Goal: Transaction & Acquisition: Purchase product/service

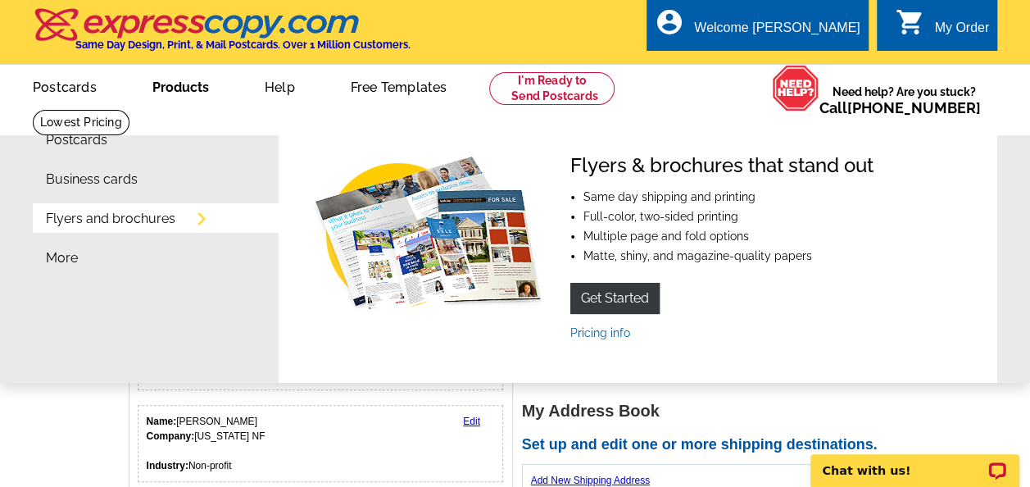
click at [172, 86] on link "Products" at bounding box center [180, 85] width 109 height 39
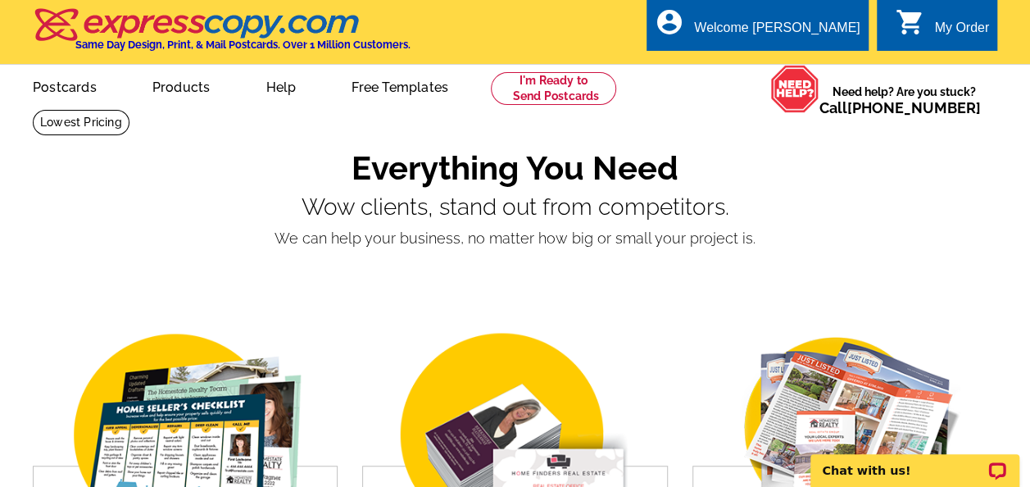
click at [79, 85] on link "Postcards" at bounding box center [65, 85] width 116 height 39
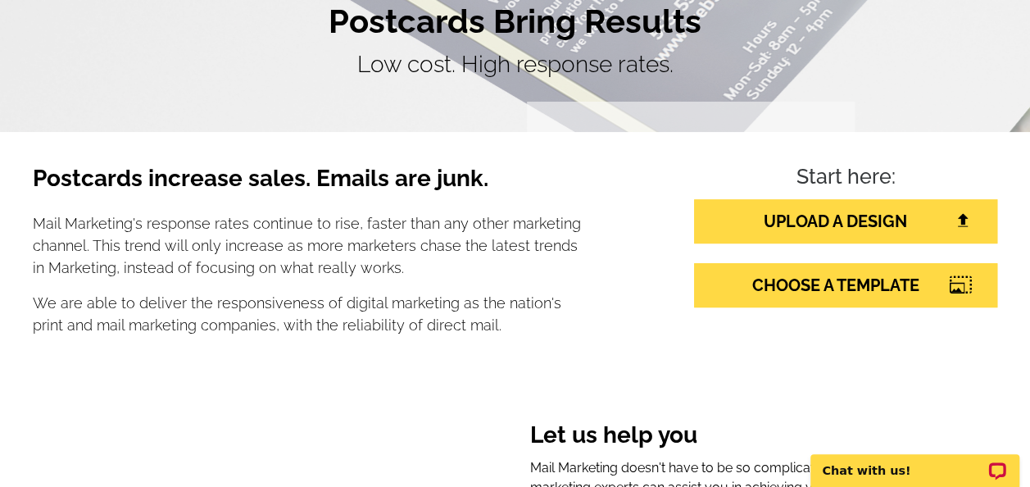
scroll to position [164, 0]
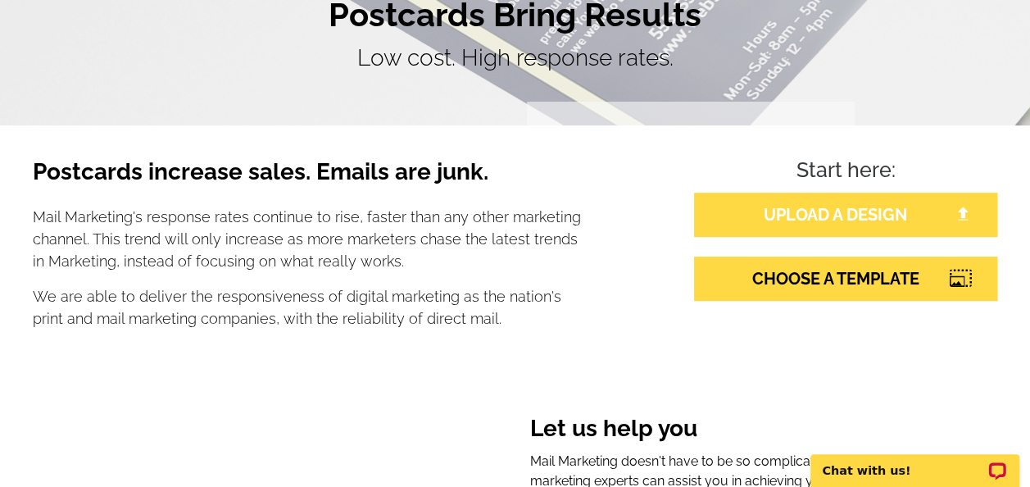
click at [919, 213] on link "UPLOAD A DESIGN" at bounding box center [845, 215] width 303 height 44
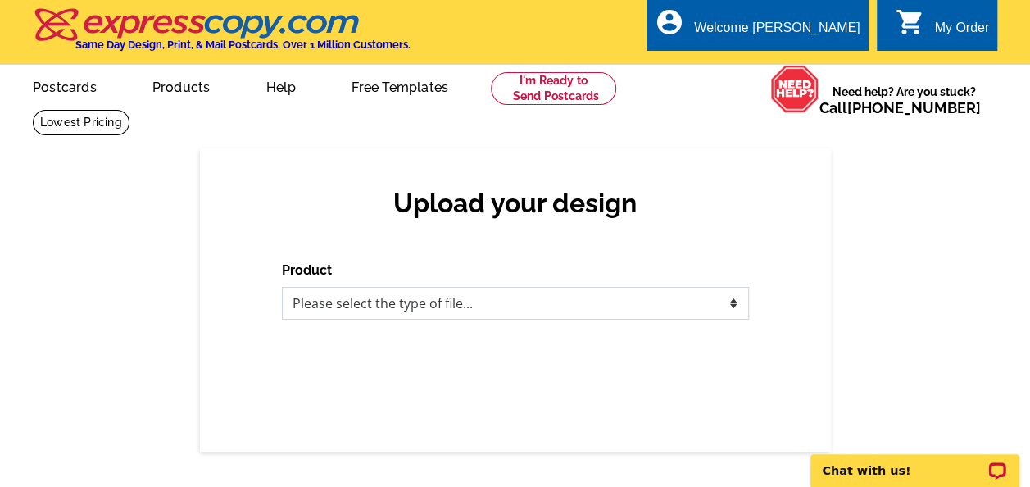
click at [620, 292] on select "Please select the type of file... Postcards Business Cards Letters and flyers G…" at bounding box center [515, 303] width 467 height 33
select select "1"
click at [282, 288] on select "Please select the type of file... Postcards Business Cards Letters and flyers G…" at bounding box center [515, 303] width 467 height 33
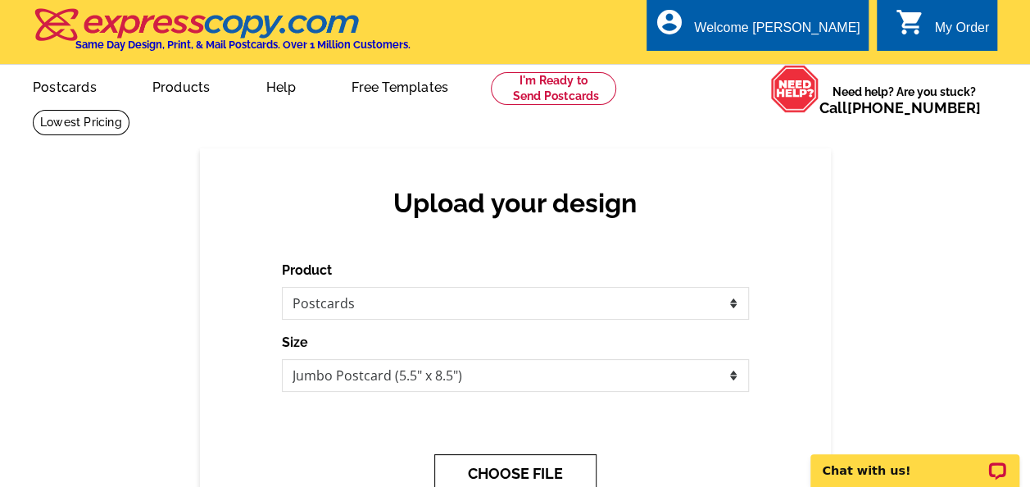
click at [570, 470] on button "CHOOSE FILE" at bounding box center [515, 473] width 162 height 39
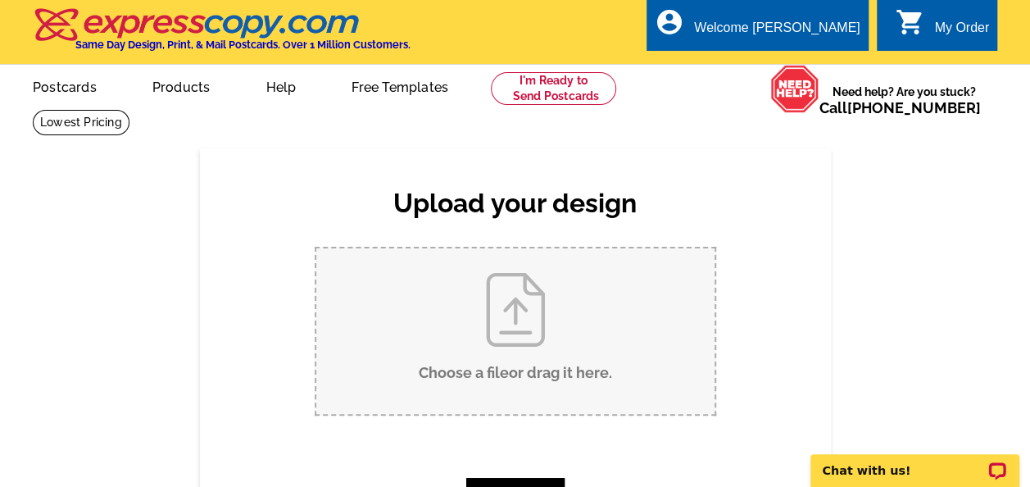
click at [505, 324] on input "Choose a file or drag it here ." at bounding box center [515, 330] width 398 height 165
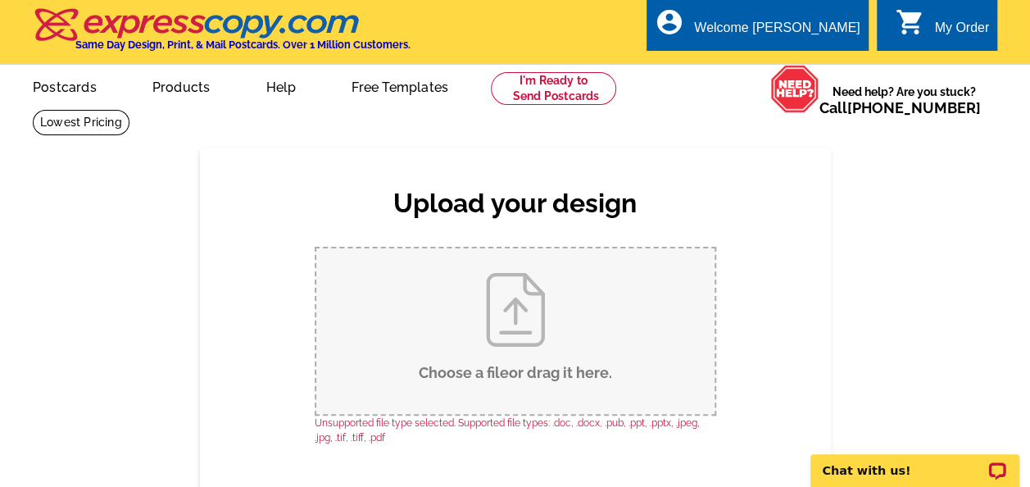
click at [466, 368] on input "Choose a file or drag it here ." at bounding box center [515, 330] width 398 height 165
click at [537, 306] on input "Choose a file or drag it here ." at bounding box center [515, 330] width 398 height 165
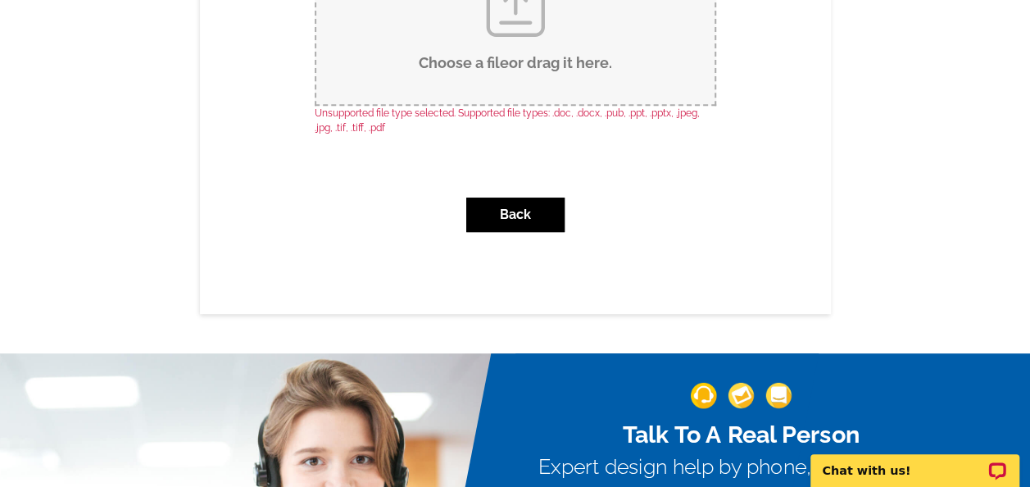
scroll to position [328, 0]
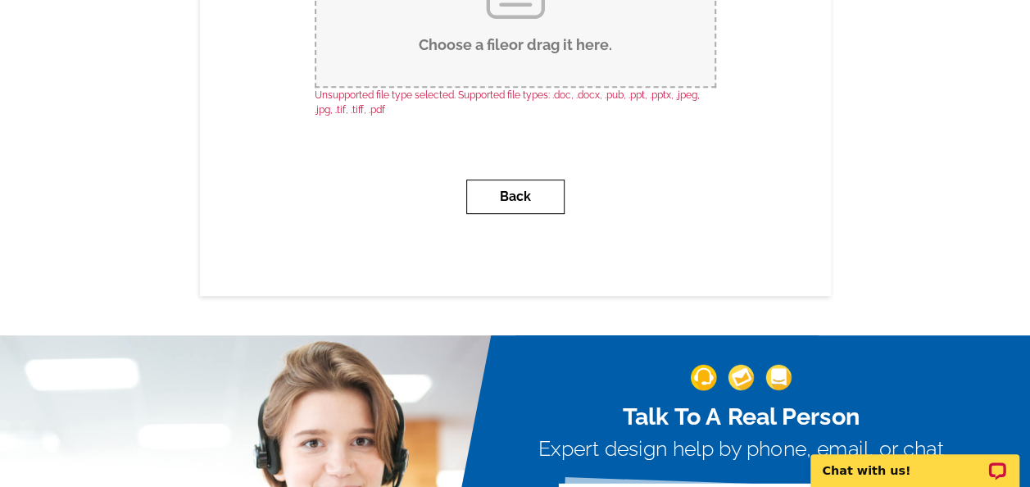
click at [514, 205] on button "Back" at bounding box center [515, 196] width 98 height 34
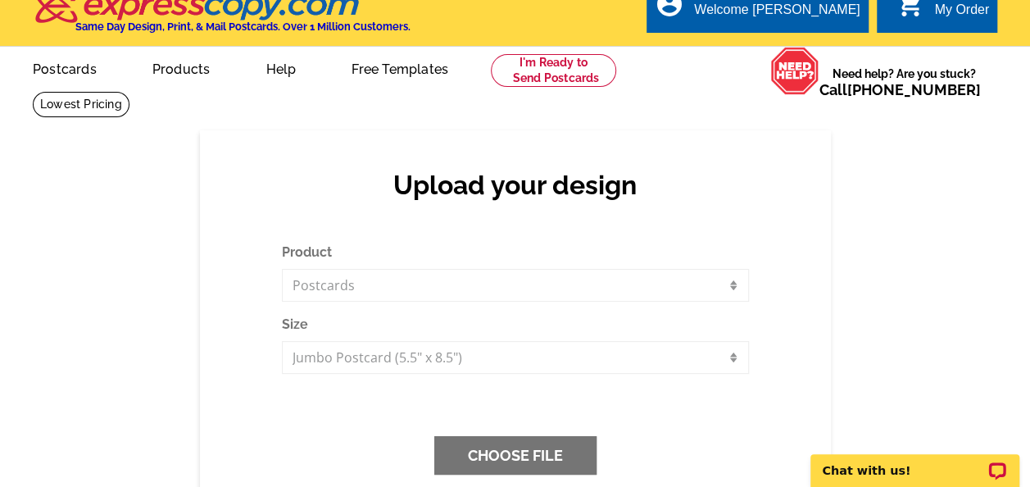
scroll to position [0, 0]
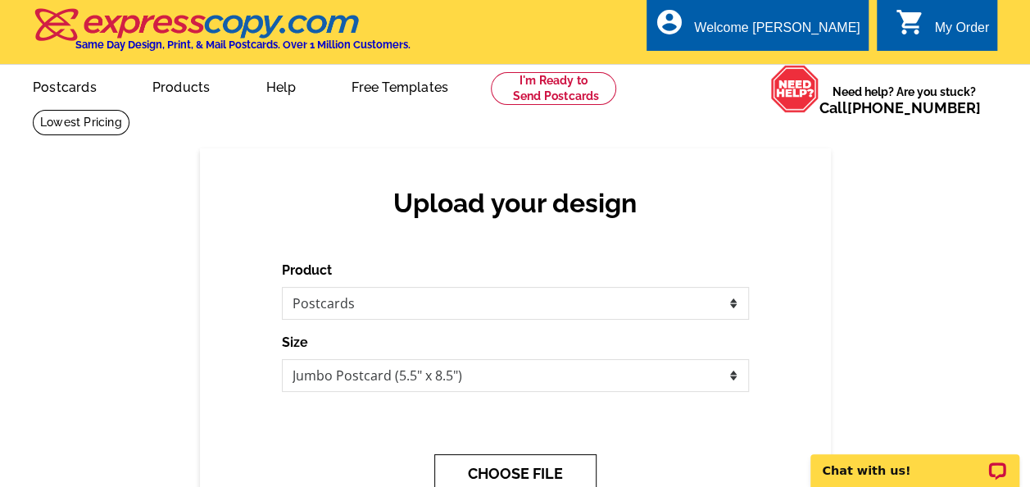
click at [507, 470] on button "CHOOSE FILE" at bounding box center [515, 473] width 162 height 39
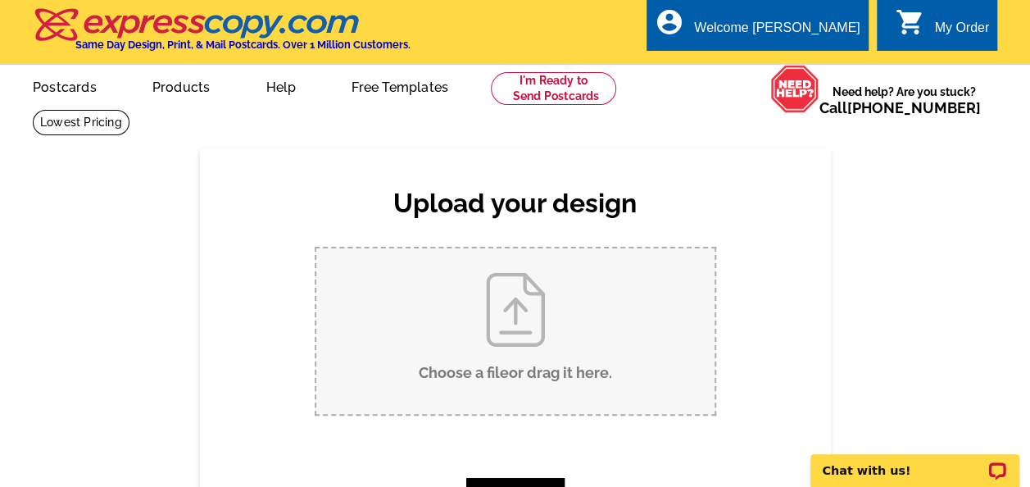
click at [513, 334] on input "Choose a file or drag it here ." at bounding box center [515, 330] width 398 height 165
type input "C:\fakepath\North Texas Giving Day 2025 Postcard_FRONT.png"
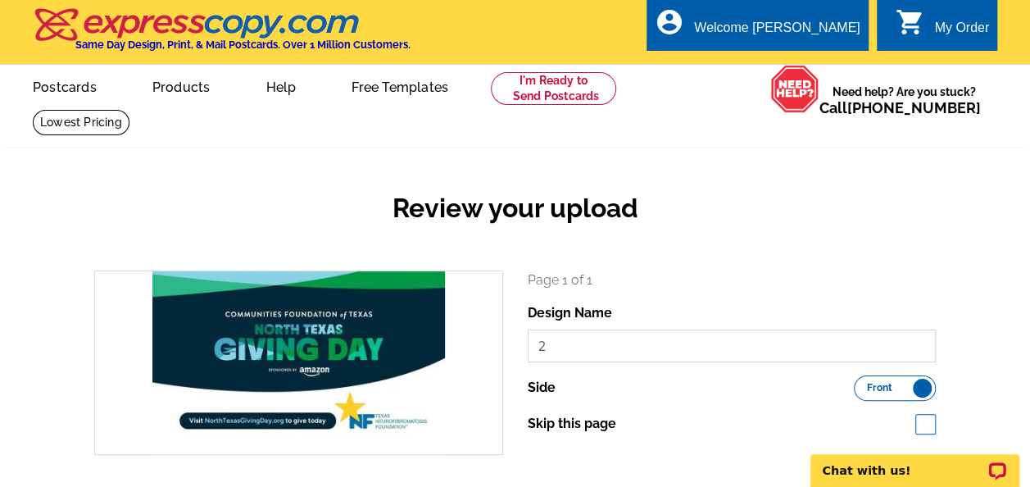
click at [546, 346] on input "2" at bounding box center [732, 345] width 409 height 33
click at [924, 392] on label "Front Back" at bounding box center [895, 387] width 82 height 25
click at [862, 383] on input "Front Back" at bounding box center [862, 383] width 0 height 0
click at [556, 351] on input "2" at bounding box center [732, 345] width 409 height 33
drag, startPoint x: 577, startPoint y: 347, endPoint x: 514, endPoint y: 353, distance: 62.5
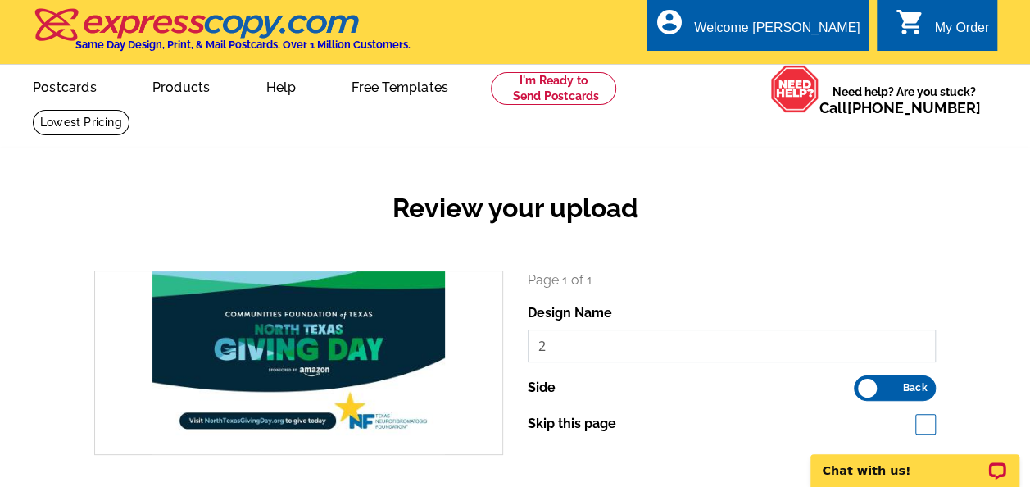
click at [515, 352] on div "Page 1 of 1 Design Name 2 Side Front Back Skip this page" at bounding box center [731, 362] width 433 height 184
type input "North Texas Giving Day_BACK"
click at [737, 415] on div "Skip this page" at bounding box center [732, 424] width 409 height 20
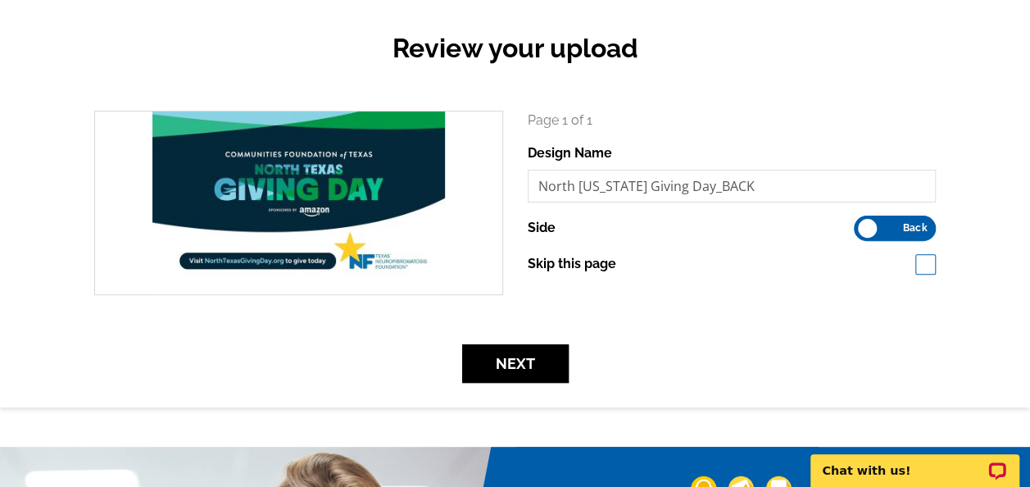
scroll to position [164, 0]
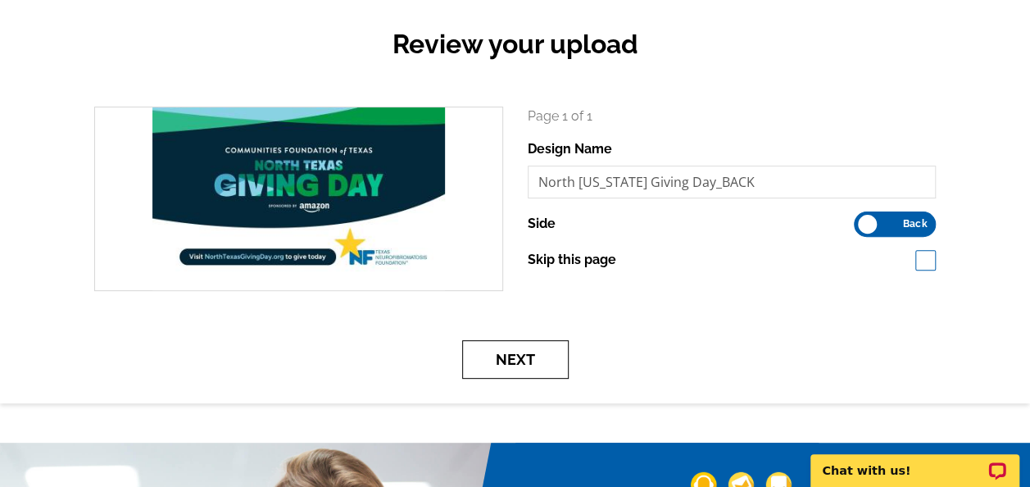
click at [502, 359] on button "Next" at bounding box center [515, 359] width 106 height 39
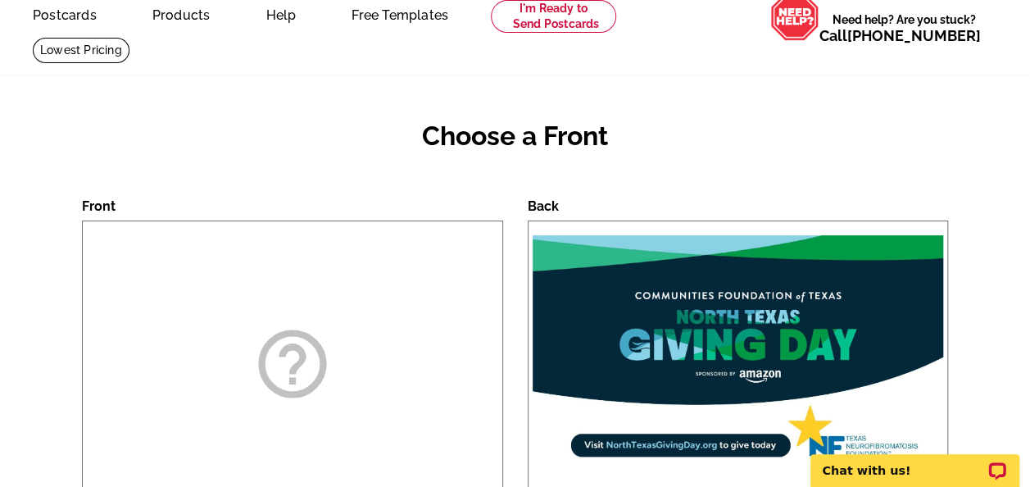
scroll to position [164, 0]
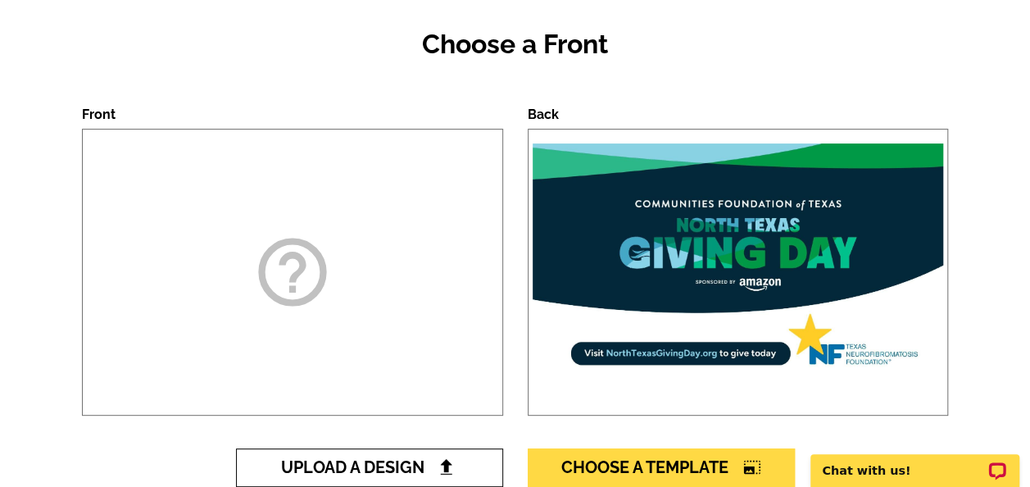
click at [369, 465] on span "Upload A Design" at bounding box center [369, 467] width 176 height 20
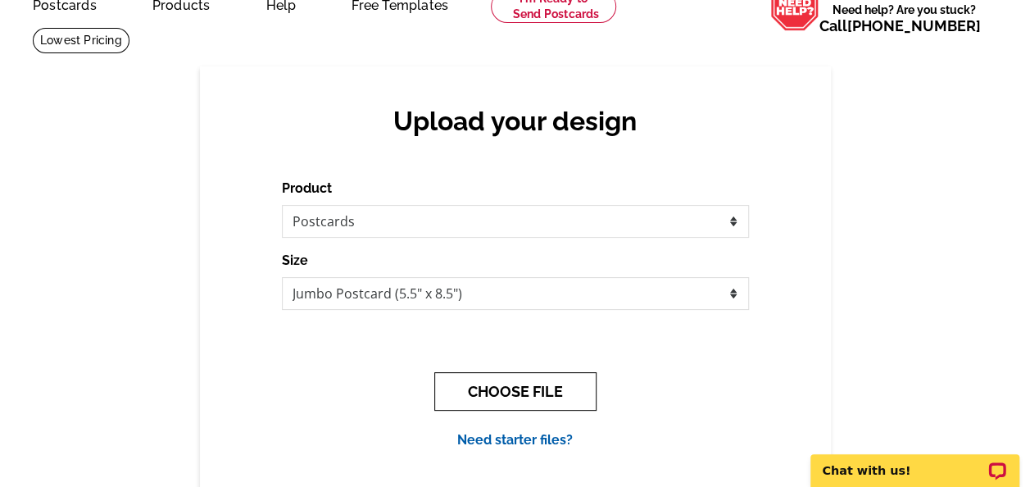
click at [545, 386] on button "CHOOSE FILE" at bounding box center [515, 391] width 162 height 39
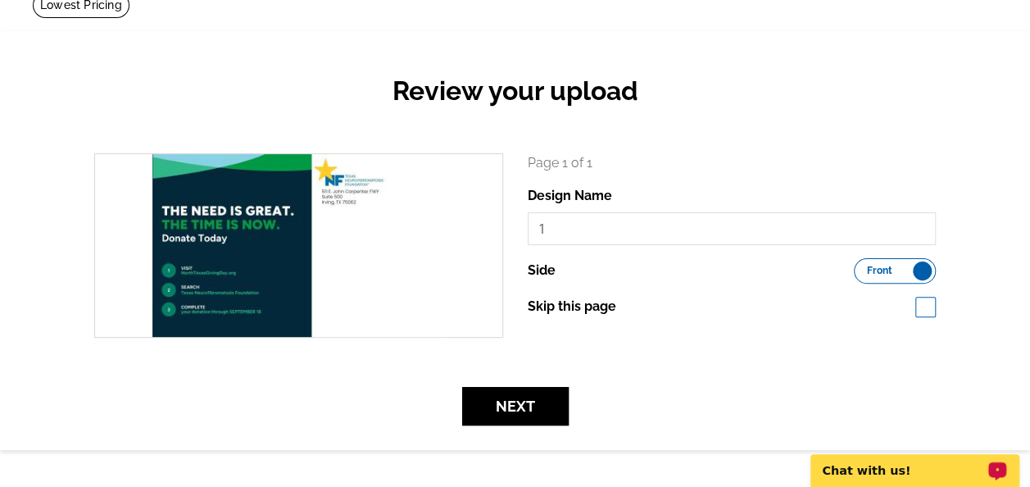
scroll to position [164, 0]
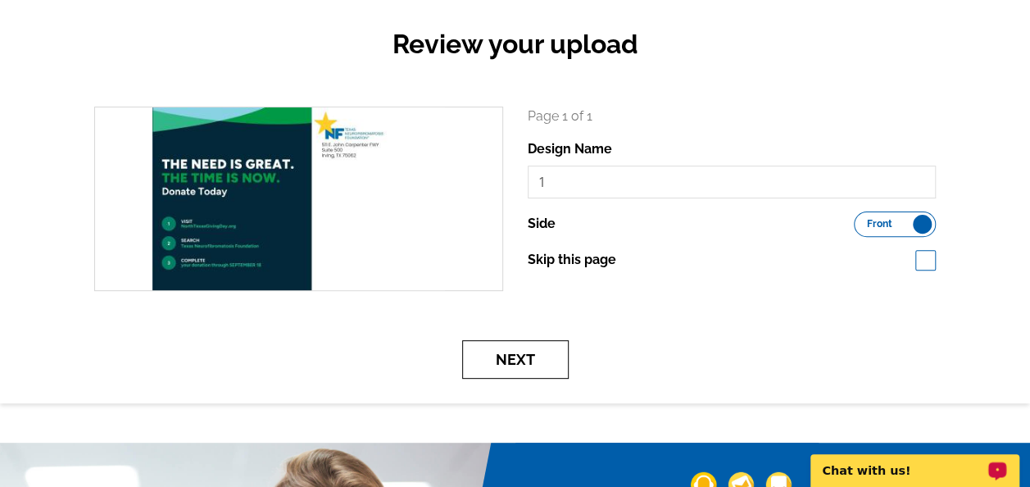
click at [537, 365] on button "Next" at bounding box center [515, 359] width 106 height 39
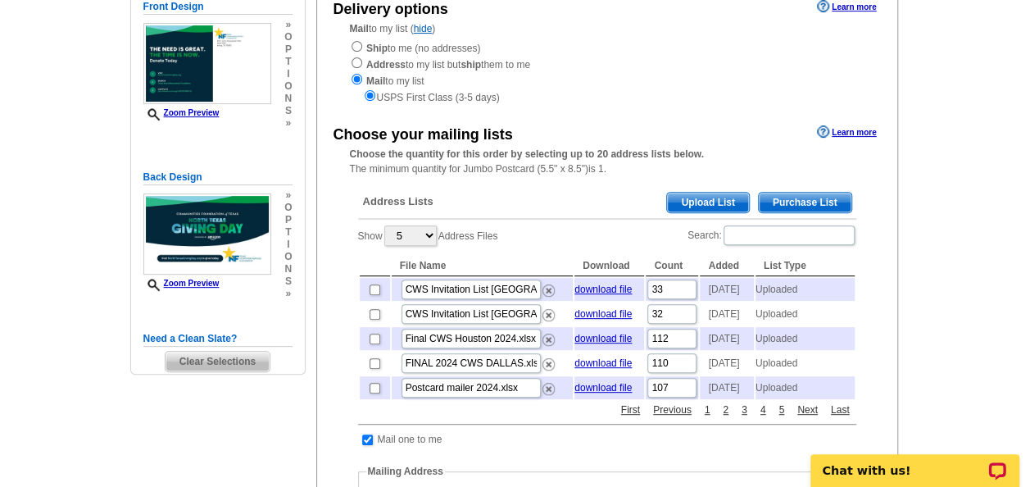
scroll to position [164, 0]
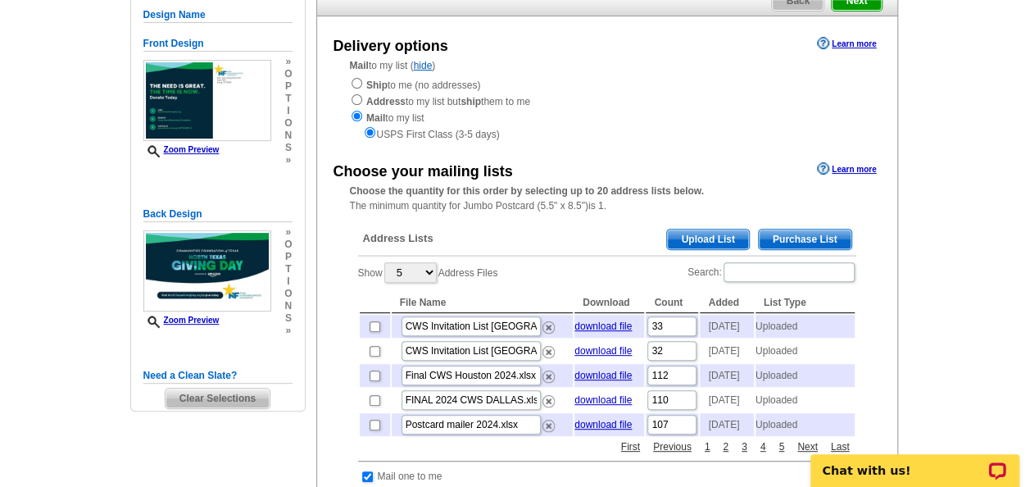
click at [709, 240] on span "Upload List" at bounding box center [707, 239] width 81 height 20
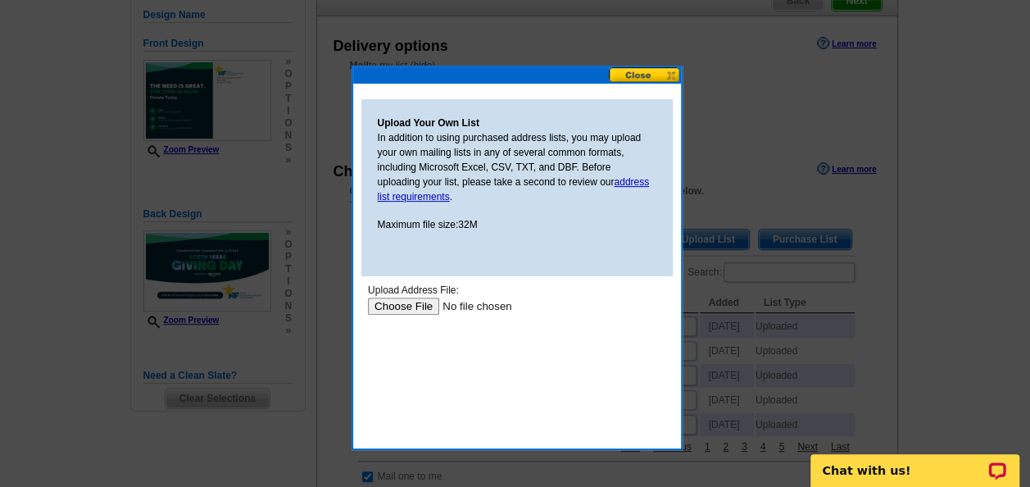
scroll to position [0, 0]
click at [386, 306] on input "file" at bounding box center [470, 305] width 207 height 17
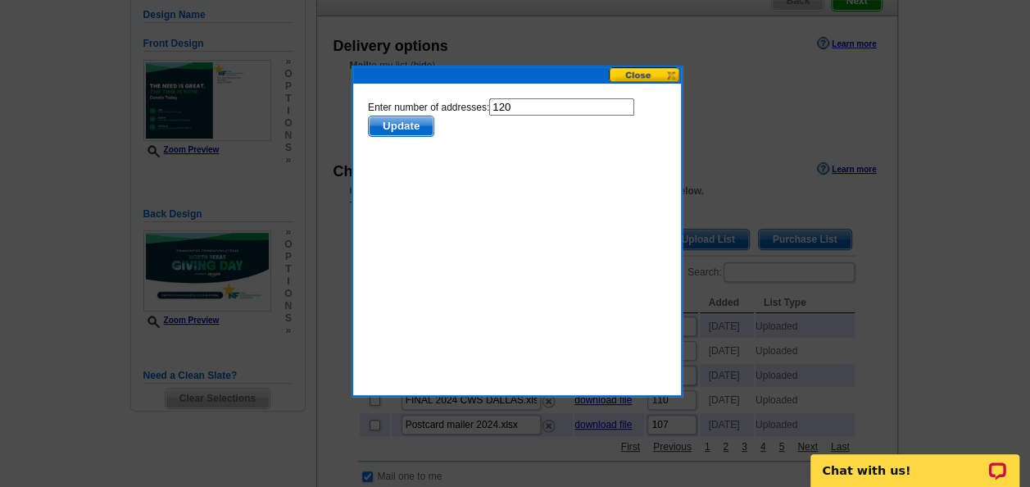
click at [529, 108] on input "120" at bounding box center [560, 106] width 145 height 17
type input "119"
click at [413, 125] on span "Update" at bounding box center [400, 126] width 65 height 20
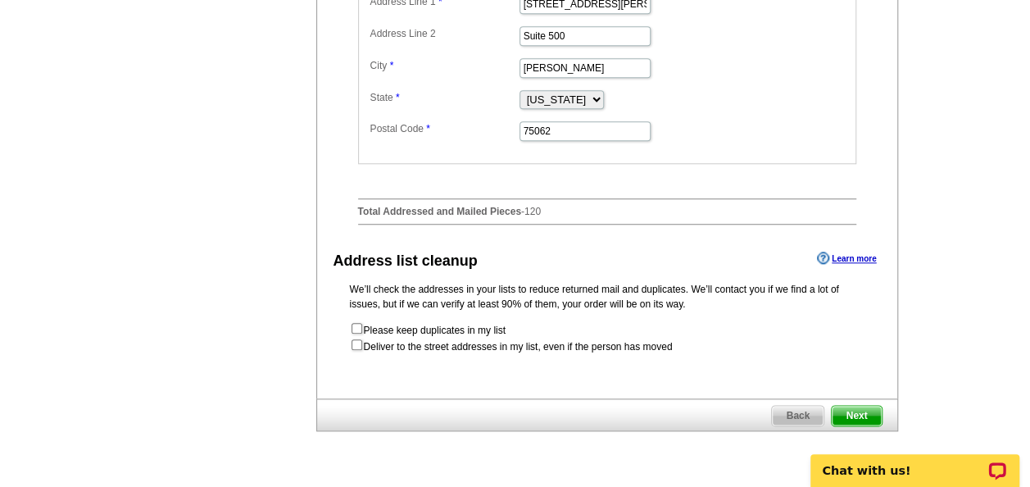
scroll to position [819, 0]
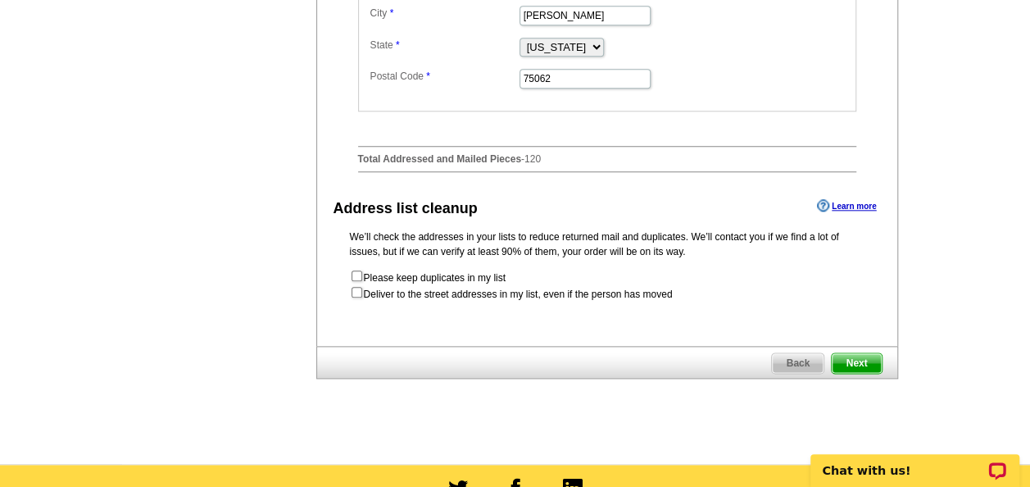
click at [845, 373] on span "Next" at bounding box center [855, 363] width 49 height 20
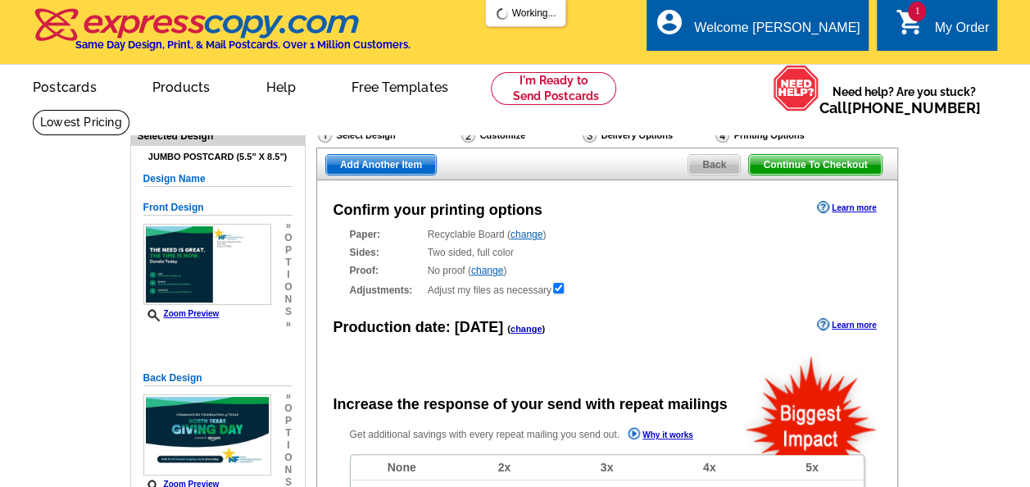
radio input "false"
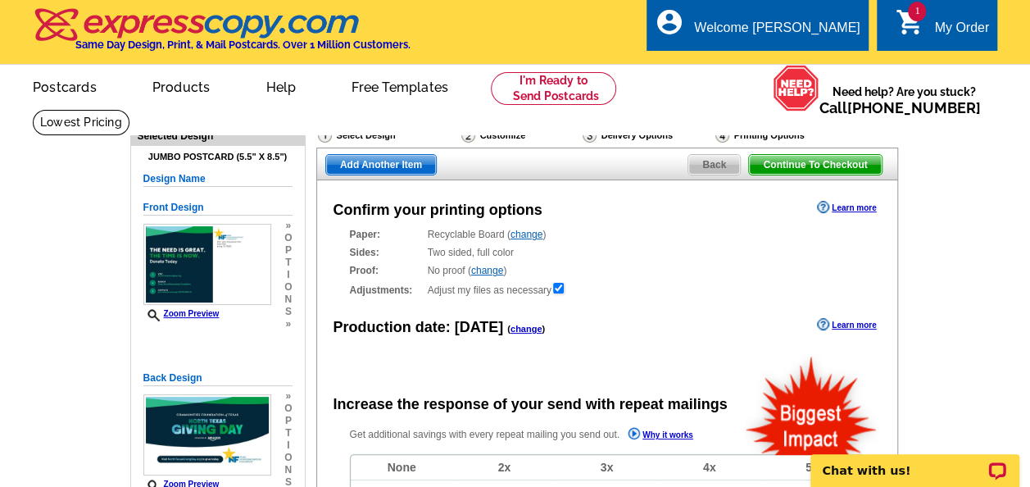
click at [533, 233] on link "change" at bounding box center [526, 234] width 32 height 11
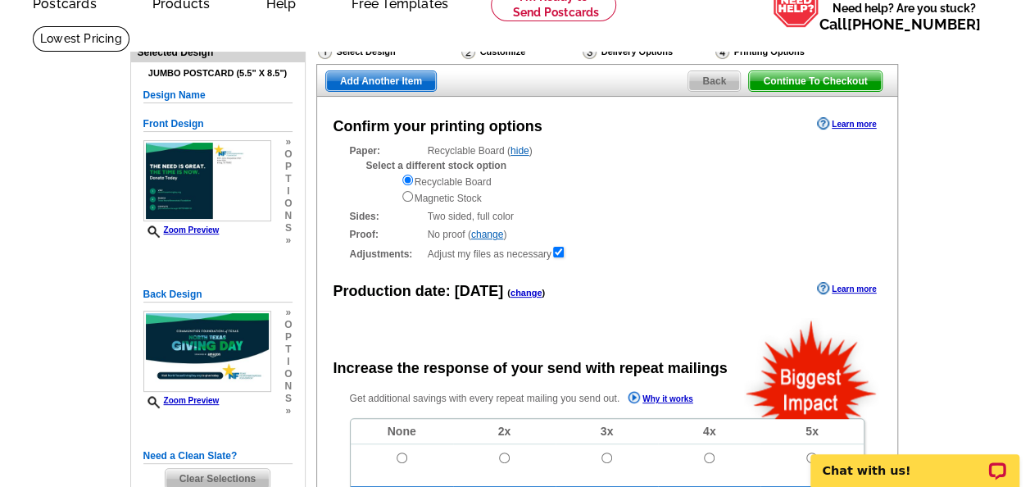
scroll to position [82, 0]
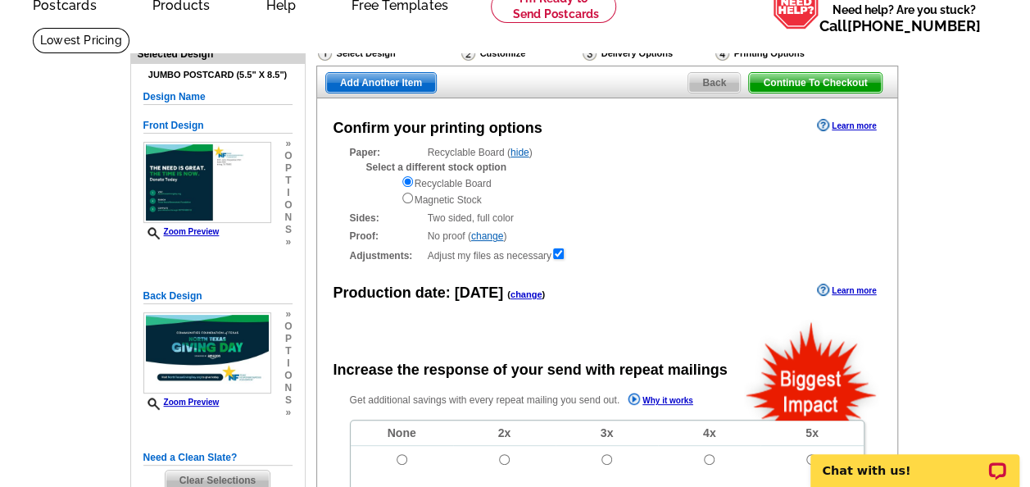
click at [413, 204] on div "Recyclable Board Magnetic Stock" at bounding box center [633, 190] width 464 height 33
click at [408, 200] on input "radio" at bounding box center [407, 198] width 11 height 11
radio input "true"
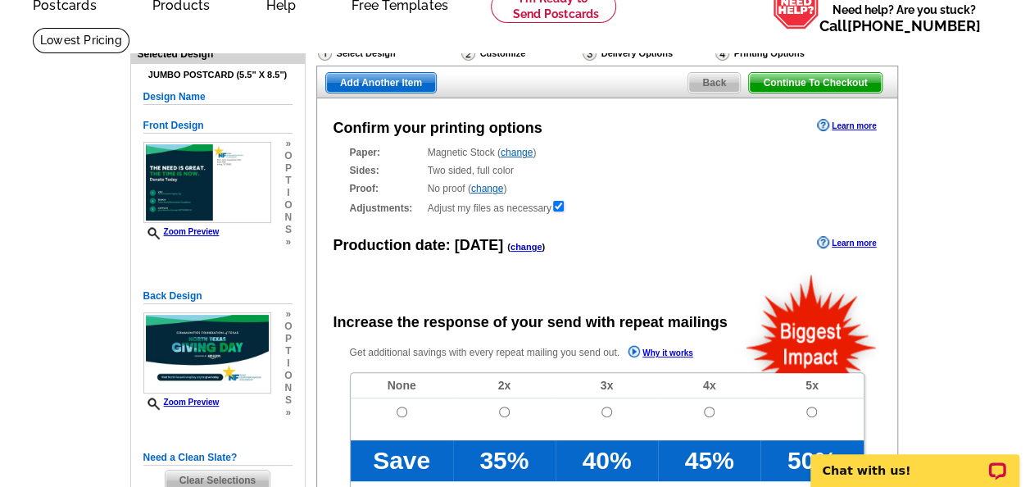
click at [512, 149] on link "change" at bounding box center [517, 152] width 32 height 11
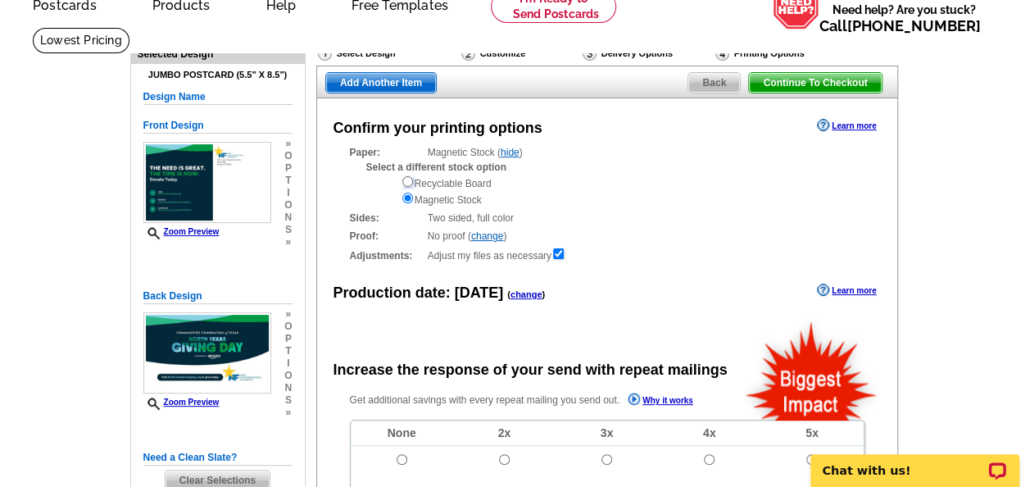
click at [408, 183] on input "radio" at bounding box center [407, 181] width 11 height 11
radio input "true"
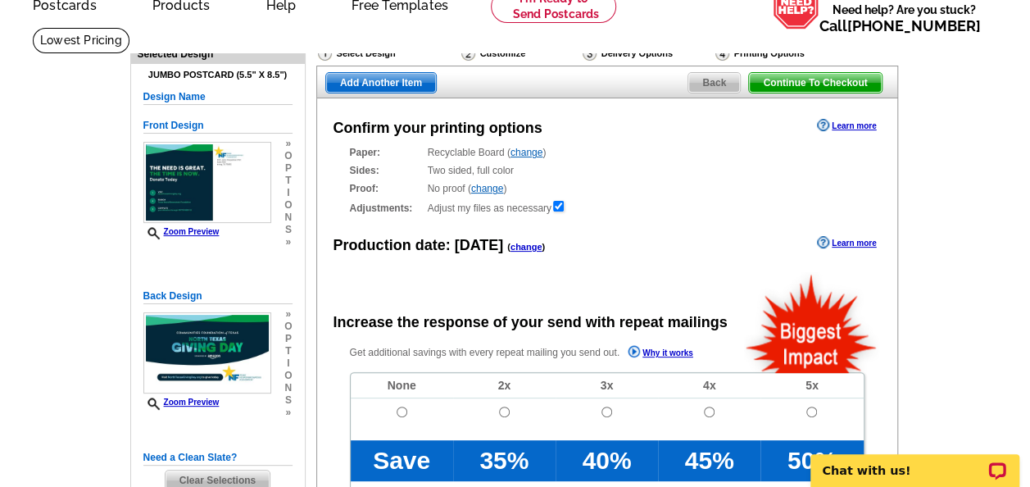
click at [487, 187] on link "change" at bounding box center [487, 188] width 32 height 11
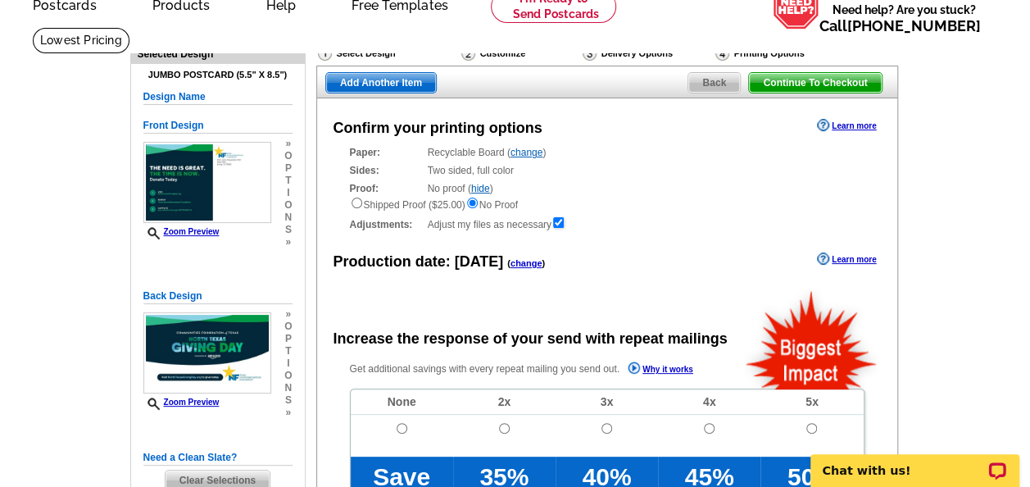
click at [609, 211] on div "Shipped Proof ($25.00) No Proof" at bounding box center [607, 204] width 514 height 16
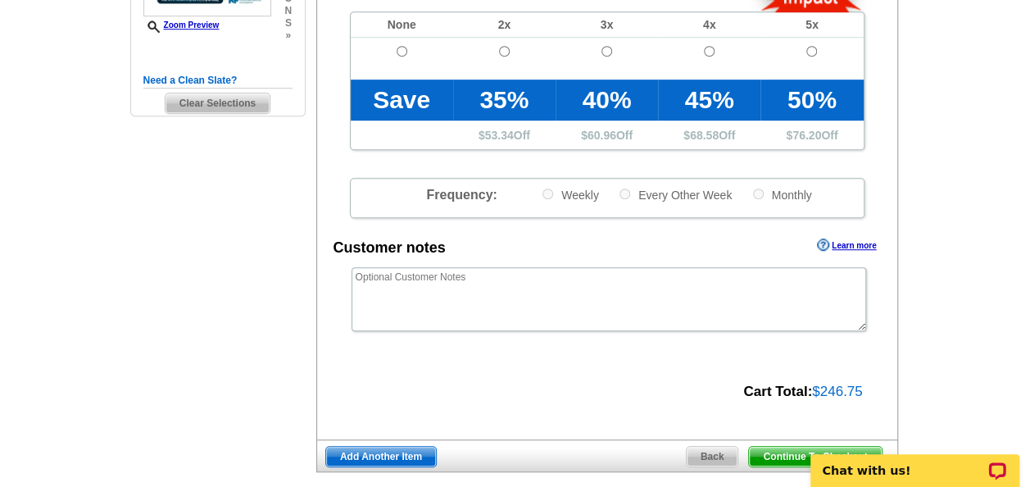
scroll to position [491, 0]
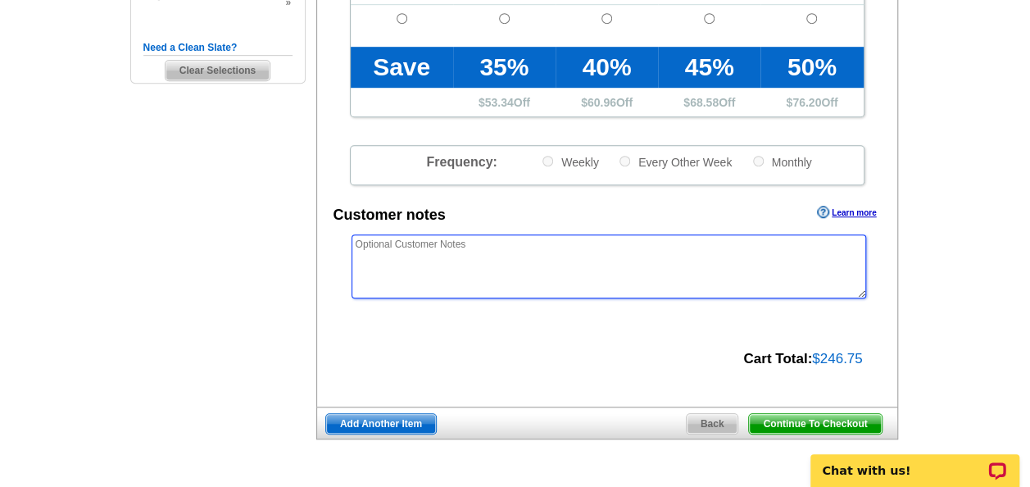
click at [530, 256] on textarea at bounding box center [608, 266] width 514 height 64
click at [535, 246] on textarea "Please place addresses on first side. And if it can be matte paper that would b…" at bounding box center [608, 266] width 514 height 64
click at [642, 244] on textarea "Please place addresses on first side. And, if it can be matte paper that would …" at bounding box center [608, 266] width 514 height 64
click at [759, 248] on textarea "Please place addresses on first side. And, if it can be matte paper instead of …" at bounding box center [608, 266] width 514 height 64
click at [623, 267] on textarea "Please place addresses on first side. And, if it can be matte paper instead of …" at bounding box center [608, 266] width 514 height 64
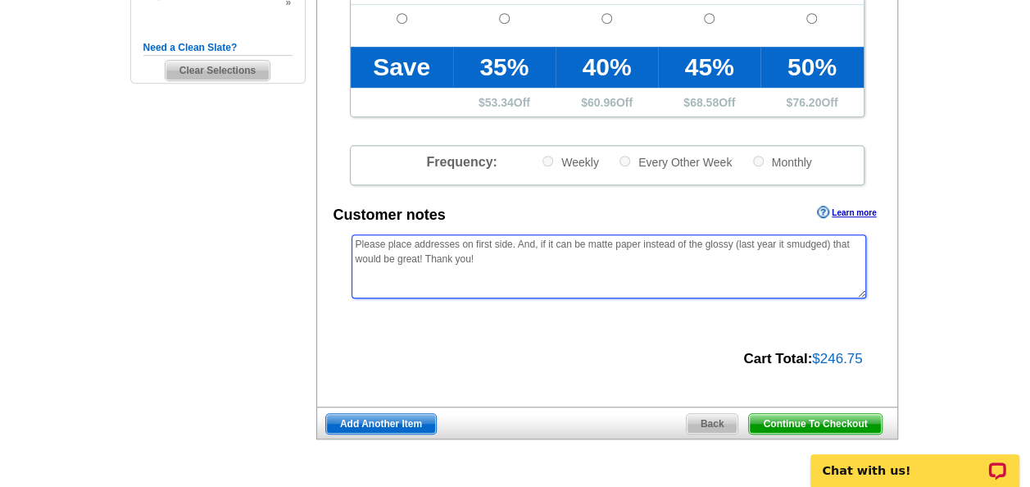
drag, startPoint x: 419, startPoint y: 262, endPoint x: 829, endPoint y: 244, distance: 410.0
click at [829, 244] on textarea "Please place addresses on first side. And, if it can be matte paper instead of …" at bounding box center [608, 266] width 514 height 64
click at [550, 265] on textarea "Please place addresses on first side. And, if it can be matte paper instead of …" at bounding box center [608, 266] width 514 height 64
type textarea "Please place addresses on first side. And, if it can be matte paper instead of …"
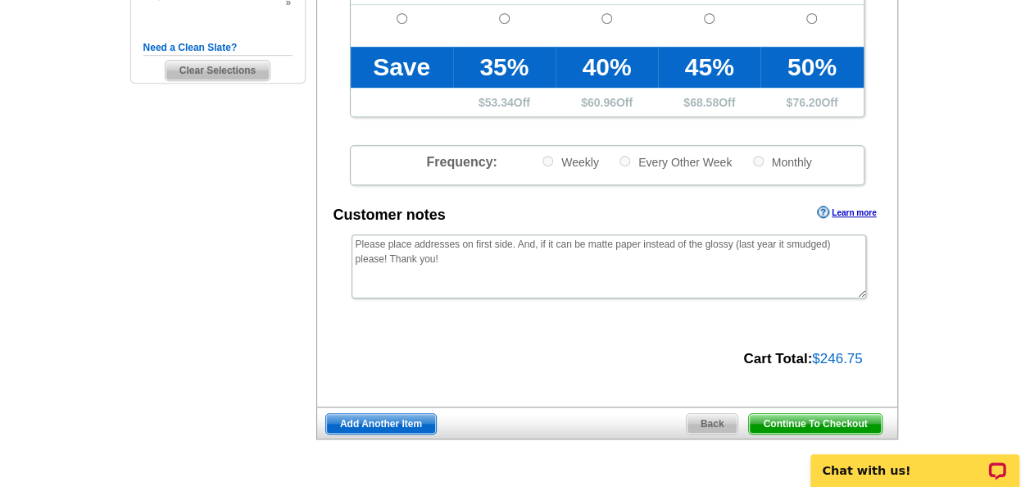
click at [818, 422] on span "Continue To Checkout" at bounding box center [815, 424] width 132 height 20
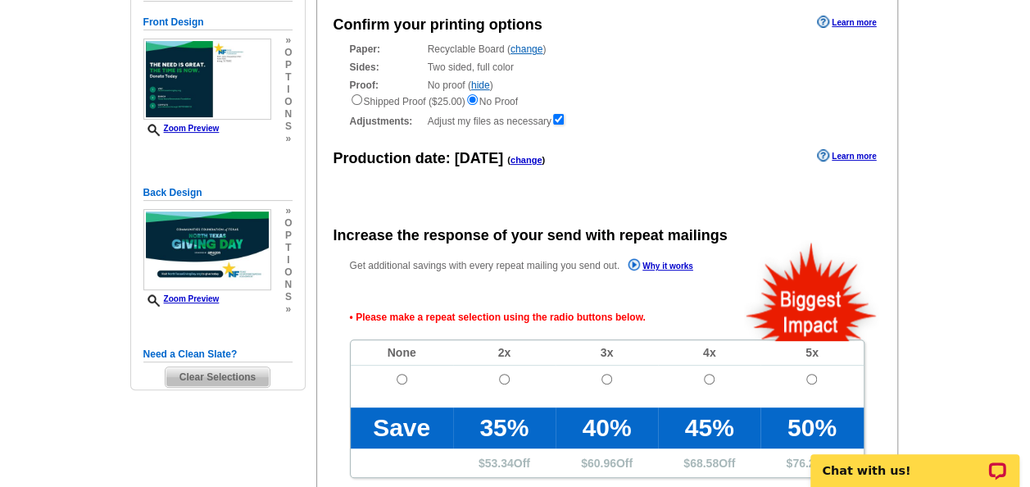
scroll to position [220, 0]
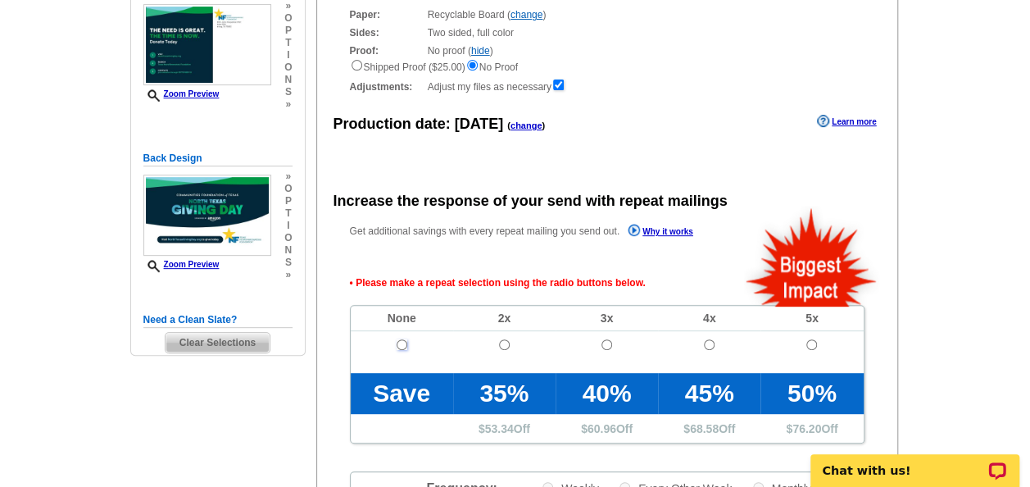
click at [403, 347] on input "radio" at bounding box center [401, 344] width 11 height 11
radio input "true"
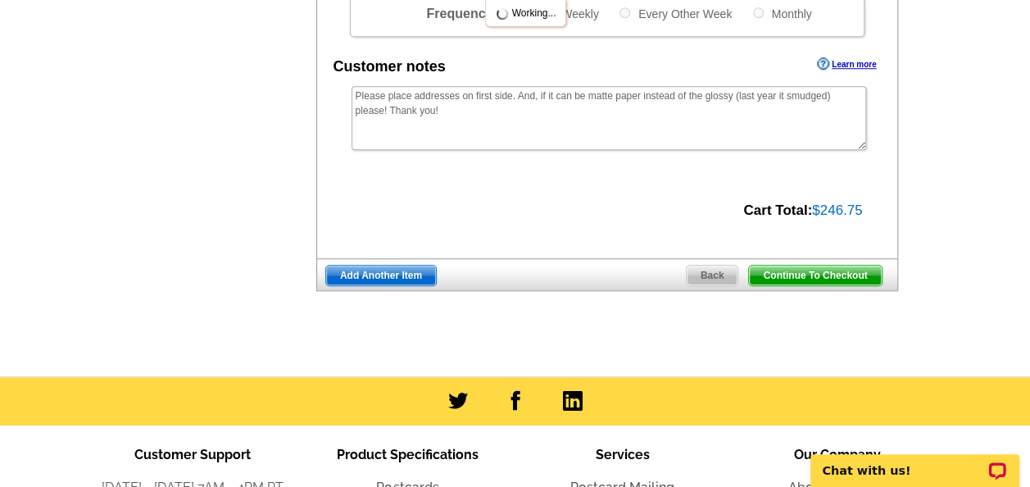
scroll to position [711, 0]
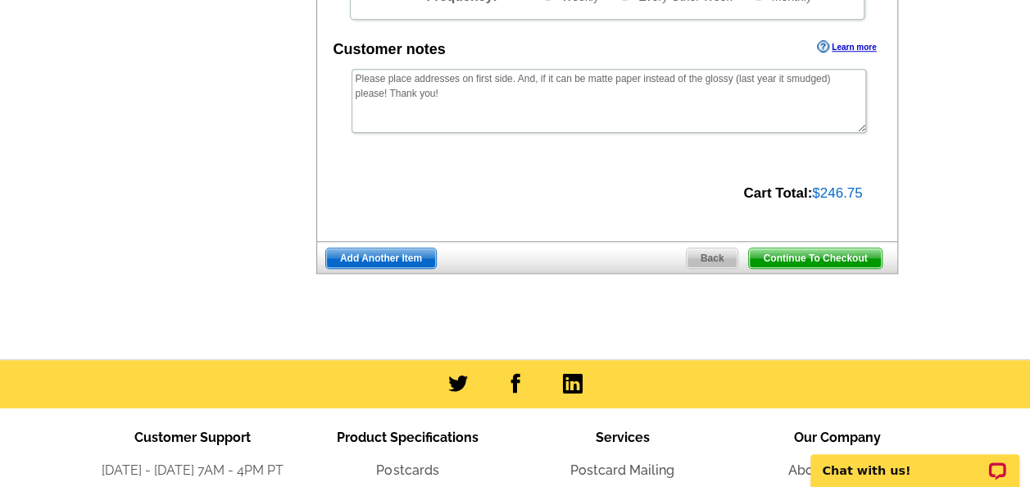
click at [808, 262] on span "Continue To Checkout" at bounding box center [815, 258] width 132 height 20
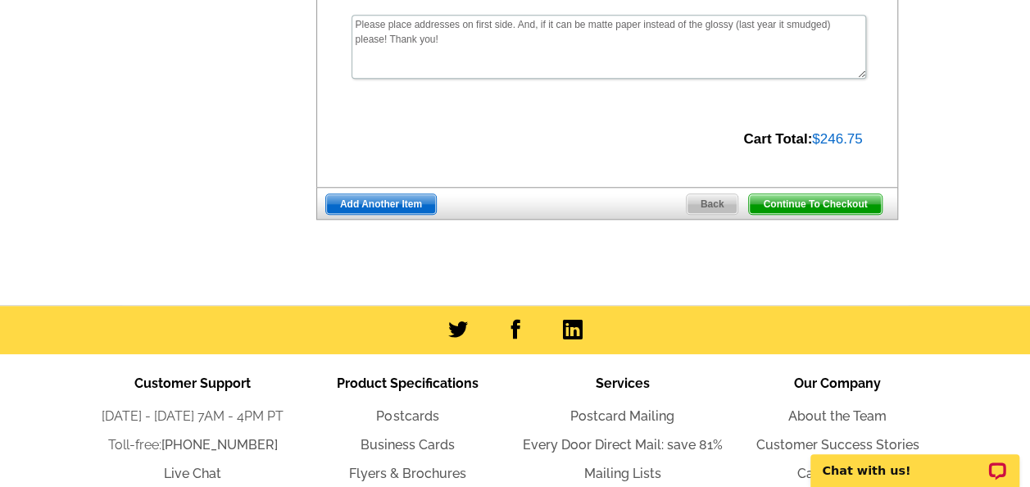
scroll to position [657, 0]
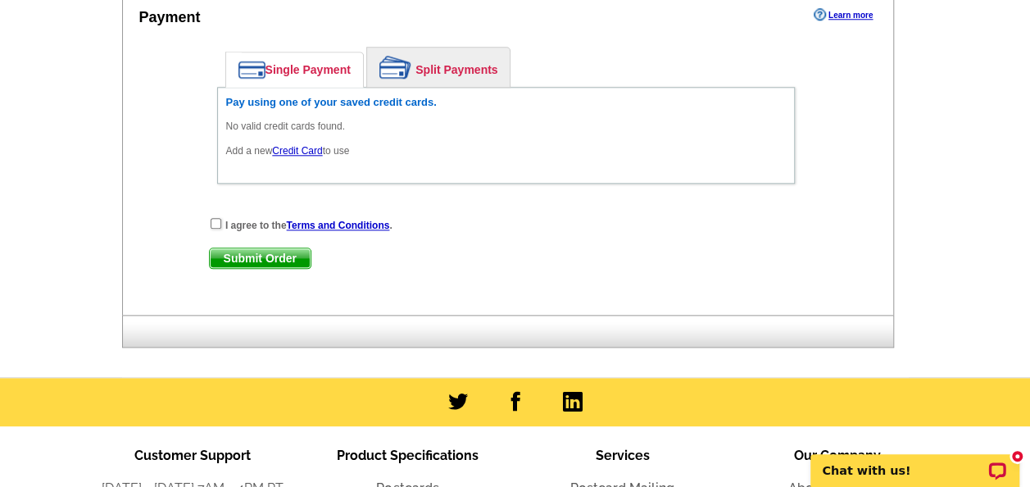
scroll to position [819, 0]
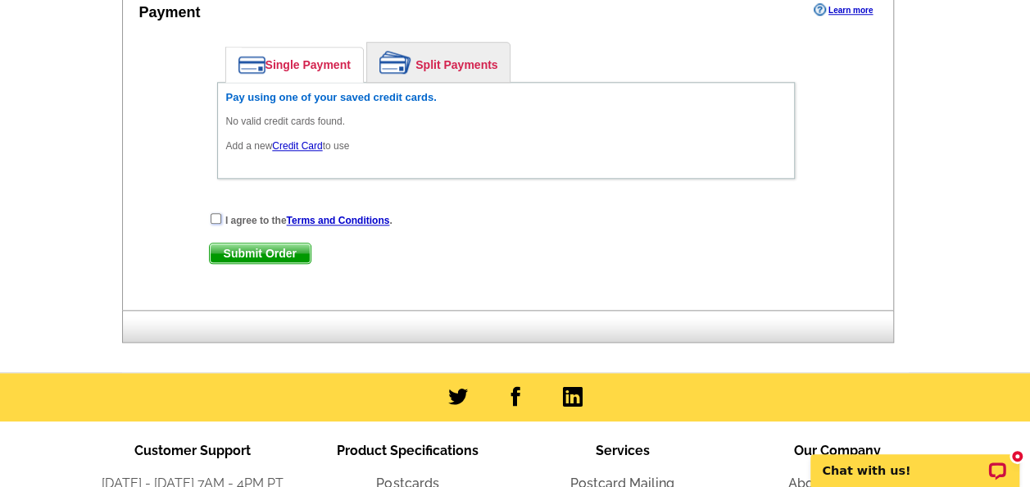
click at [211, 213] on input "checkbox" at bounding box center [216, 218] width 11 height 11
checkbox input "true"
click at [234, 243] on span "Submit Order" at bounding box center [260, 253] width 101 height 20
click at [299, 143] on link "Credit Card" at bounding box center [297, 145] width 50 height 11
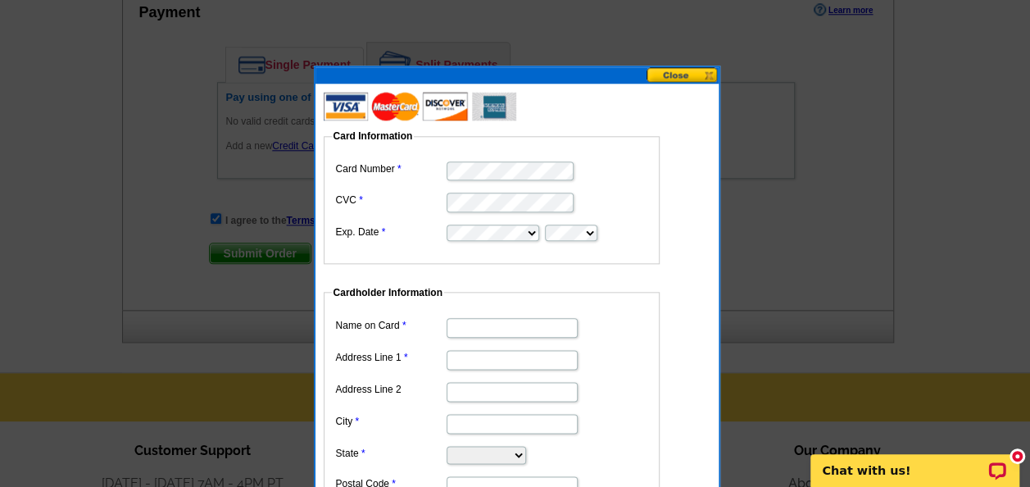
click at [503, 214] on dl "Card Number CVC Exp. Date" at bounding box center [491, 199] width 319 height 85
click at [473, 333] on input "Name on Card" at bounding box center [511, 328] width 131 height 20
type input "[PERSON_NAME]"
click at [511, 357] on input "Address Line 1" at bounding box center [511, 360] width 131 height 20
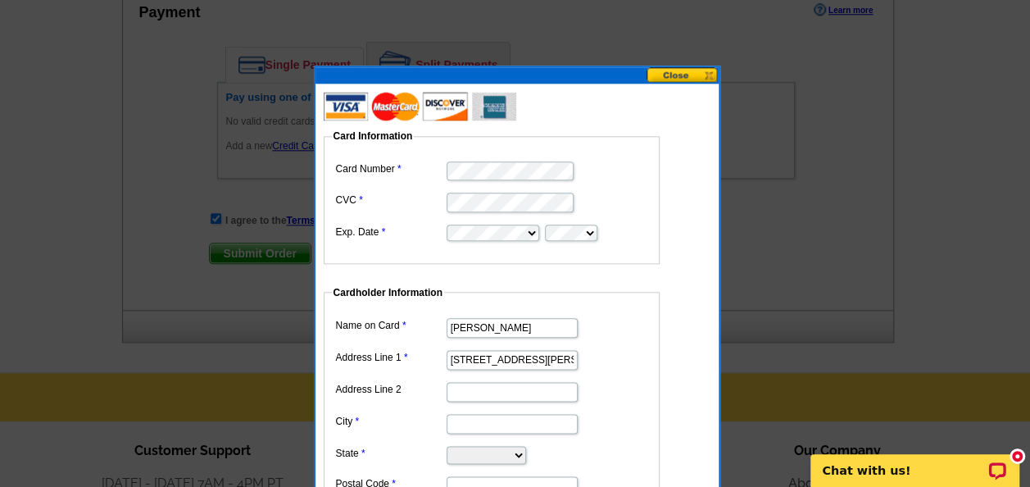
type input "[STREET_ADDRESS][PERSON_NAME]"
click at [505, 388] on input "Address Line 2" at bounding box center [511, 392] width 131 height 20
type input "Ste. 500"
click at [500, 424] on input "City" at bounding box center [511, 424] width 131 height 20
type input "Irving"
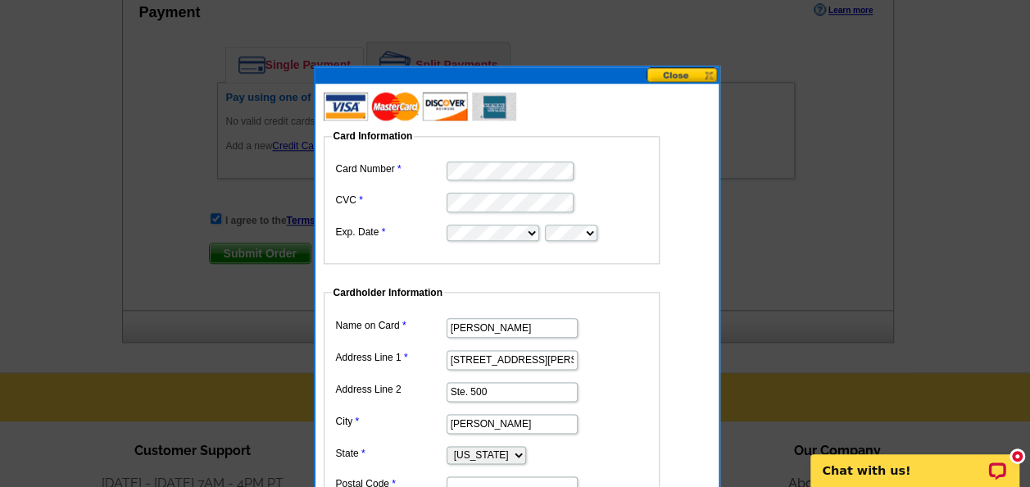
scroll to position [823, 0]
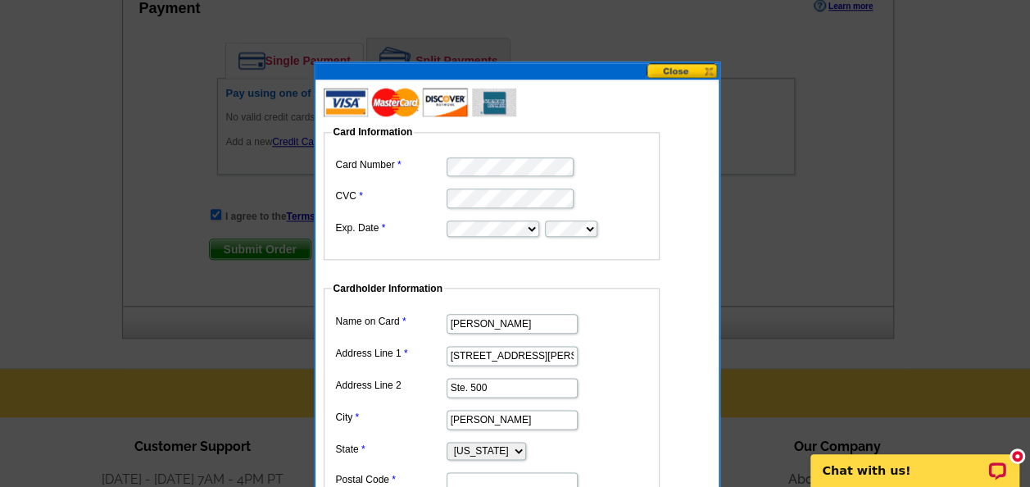
click at [531, 436] on dl "Name on Card Sarah Mayad Address Line 1 511 E. John Carpenter Fwy Address Line …" at bounding box center [491, 401] width 319 height 183
click at [526, 446] on select "Alabama Alaska Arizona Arkansas California Colorado Connecticut District of Col…" at bounding box center [485, 451] width 79 height 18
select select "TX"
click at [446, 442] on select "Alabama Alaska Arizona Arkansas California Colorado Connecticut District of Col…" at bounding box center [485, 451] width 79 height 18
click at [480, 480] on input "Postal Code" at bounding box center [511, 482] width 131 height 20
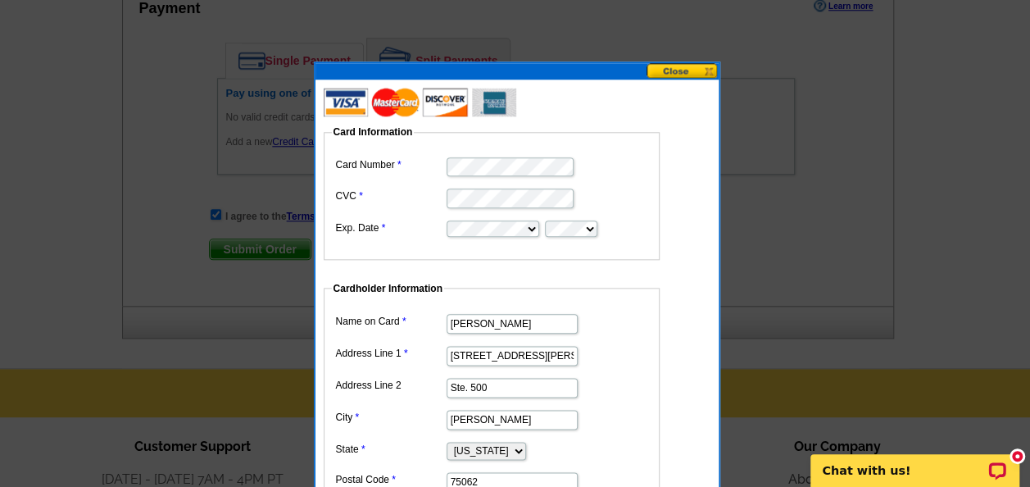
scroll to position [987, 0]
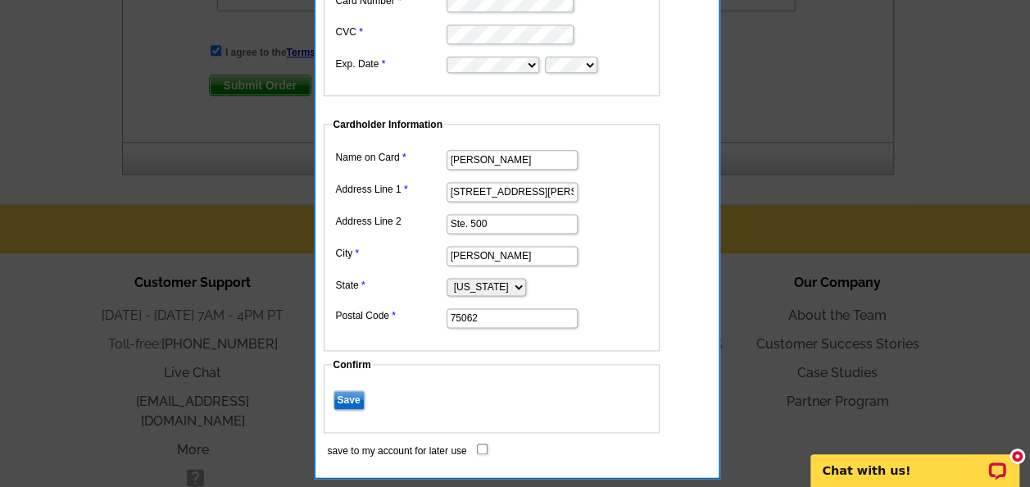
type input "75062"
click at [345, 392] on input "Save" at bounding box center [348, 400] width 31 height 20
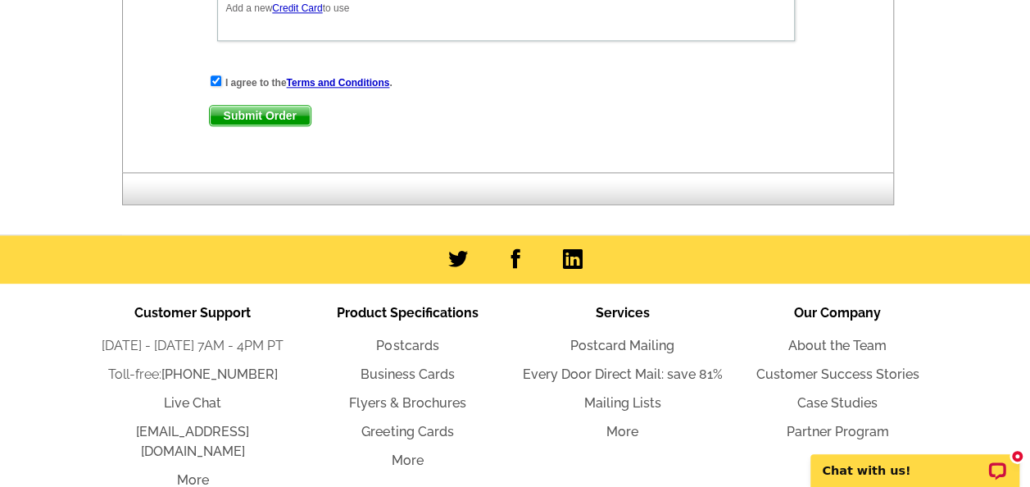
scroll to position [741, 0]
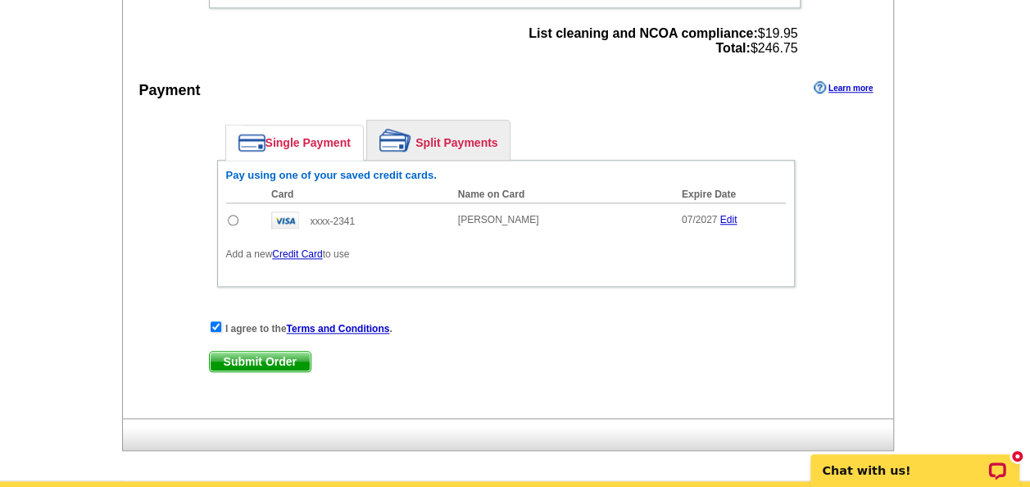
click at [228, 215] on input "radio" at bounding box center [233, 220] width 11 height 11
radio input "true"
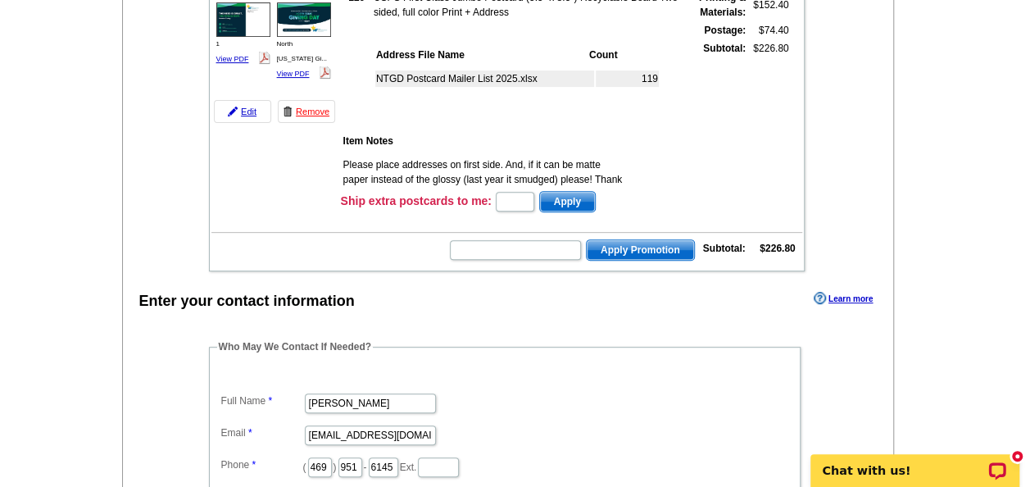
scroll to position [16, 0]
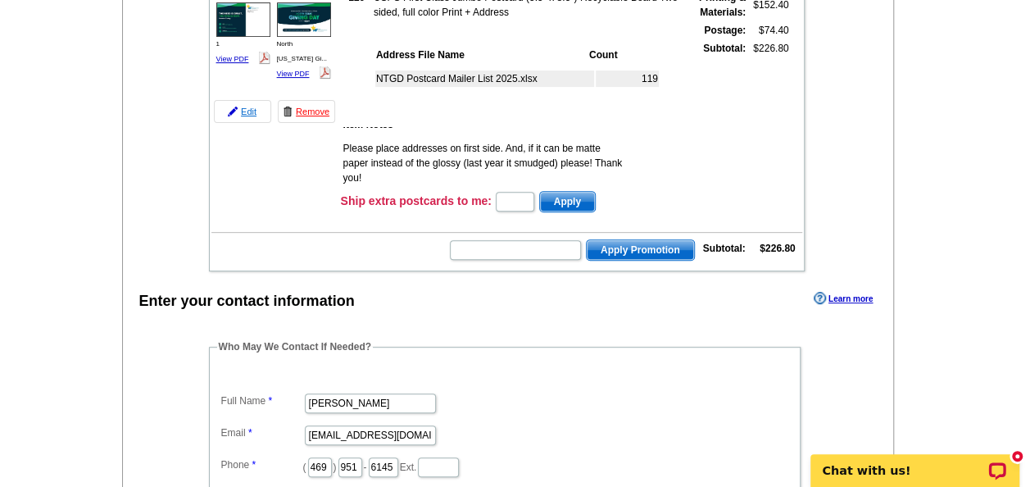
click at [249, 116] on link "Edit" at bounding box center [242, 111] width 57 height 23
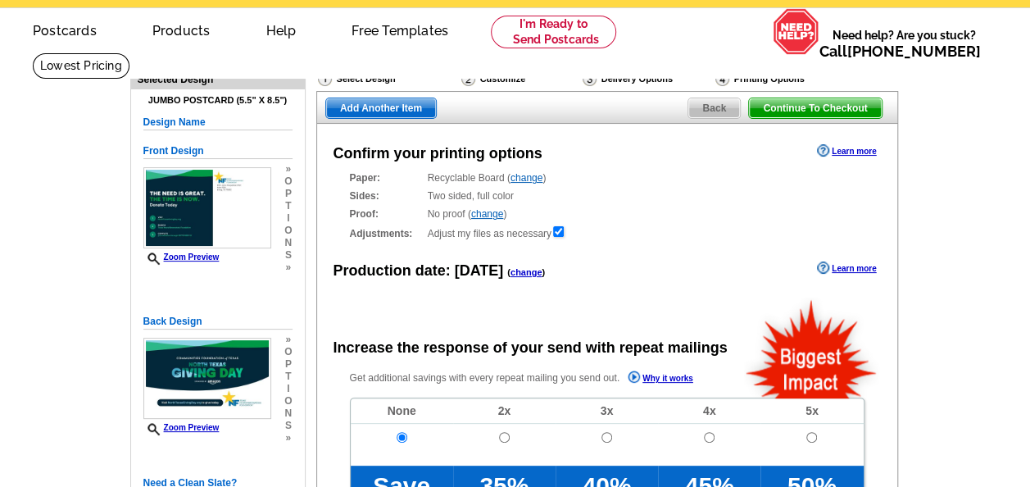
radio input "false"
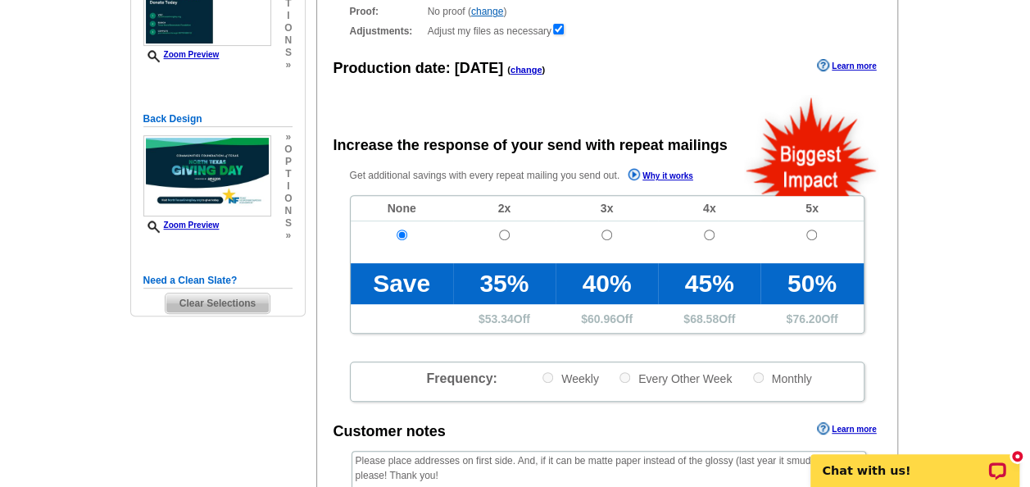
scroll to position [491, 0]
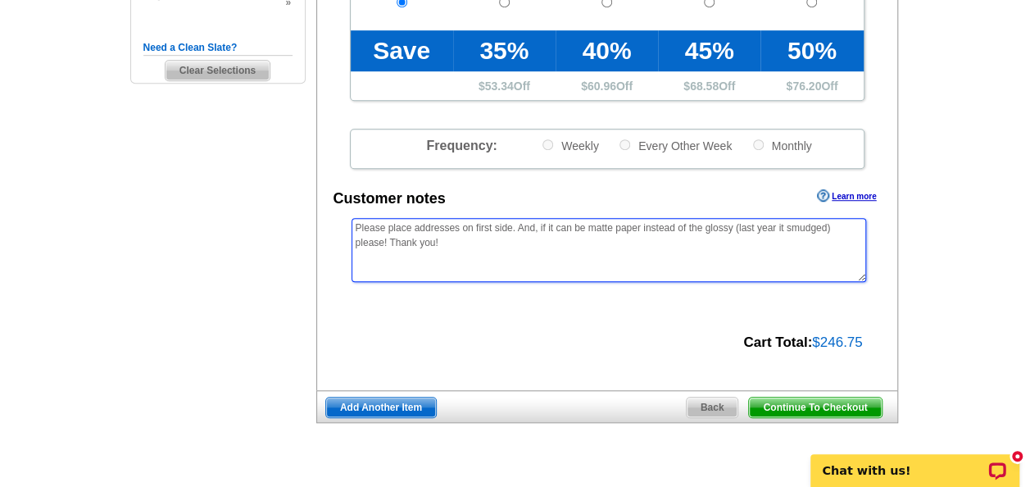
drag, startPoint x: 491, startPoint y: 231, endPoint x: 473, endPoint y: 225, distance: 18.9
click at [473, 225] on textarea "Please place addresses on first side. And, if it can be matte paper instead of …" at bounding box center [608, 250] width 514 height 64
click at [514, 229] on textarea "Please place addresses on first side. And, if it can be matte paper instead of …" at bounding box center [608, 250] width 514 height 64
type textarea "Please place addresses on front side of postcard. And, if it can be matte paper…"
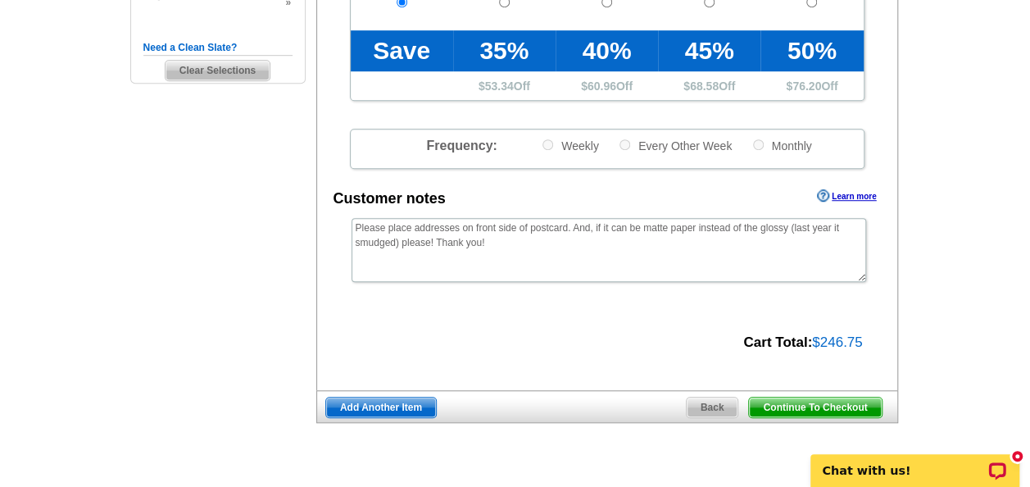
drag, startPoint x: 806, startPoint y: 408, endPoint x: 659, endPoint y: 383, distance: 148.7
click at [806, 408] on span "Continue To Checkout" at bounding box center [815, 407] width 132 height 20
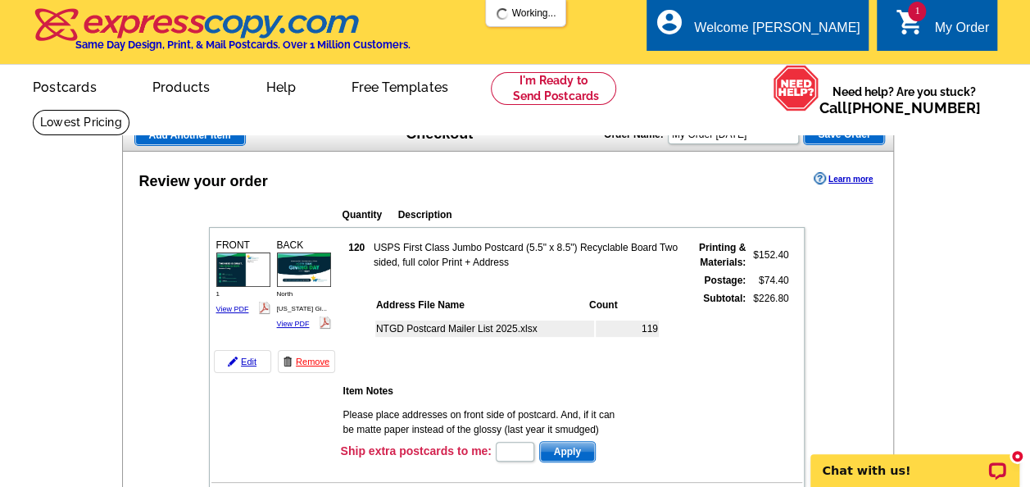
scroll to position [328, 0]
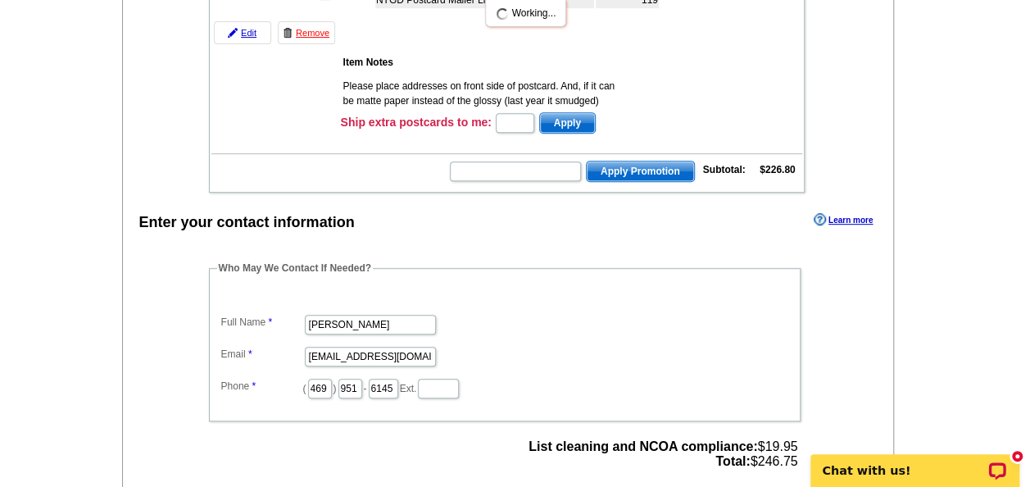
click at [228, 289] on dt at bounding box center [504, 296] width 575 height 15
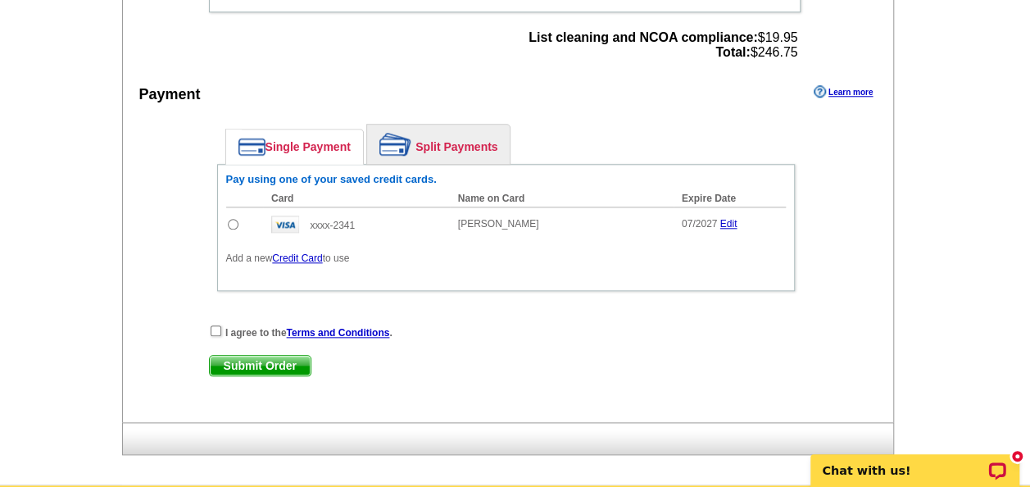
click at [233, 223] on input "radio" at bounding box center [233, 224] width 11 height 11
radio input "true"
click at [215, 327] on input "checkbox" at bounding box center [216, 330] width 11 height 11
checkbox input "true"
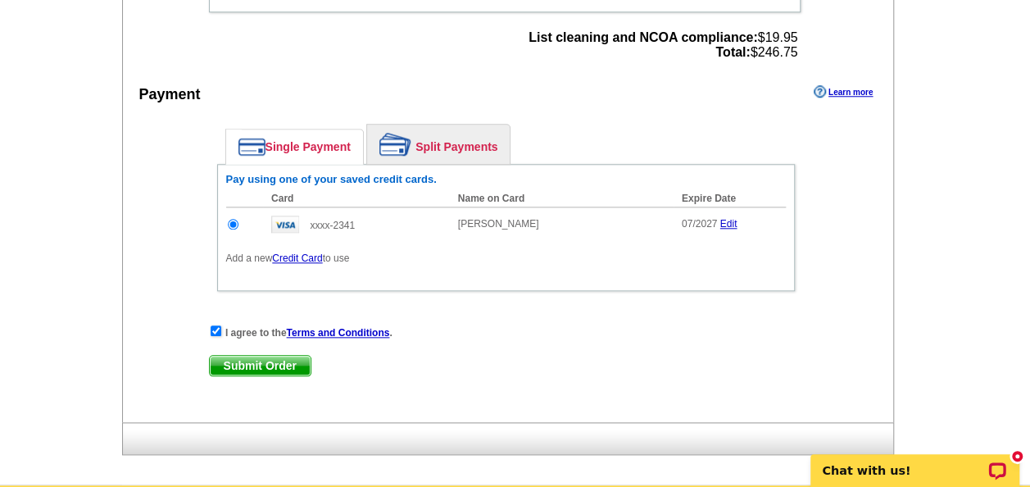
click at [238, 365] on span "Submit Order" at bounding box center [260, 366] width 101 height 20
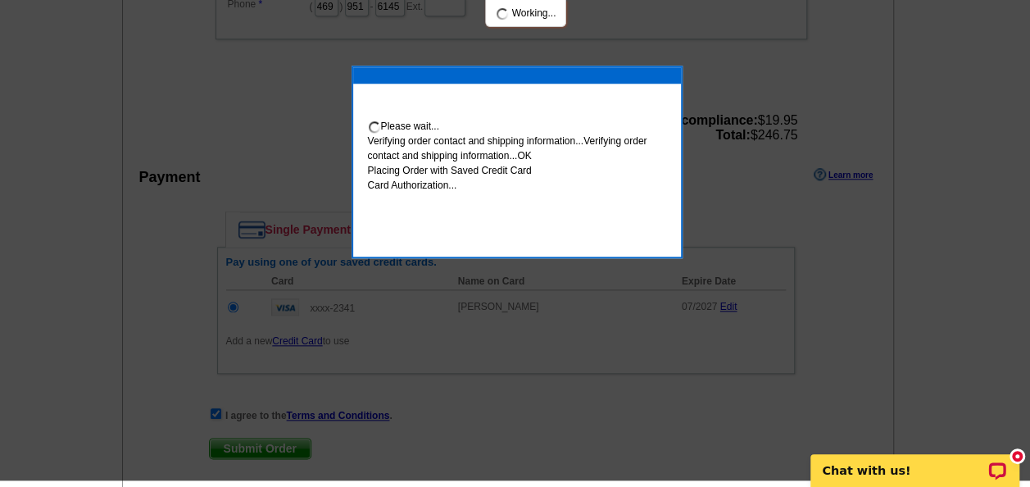
scroll to position [731, 0]
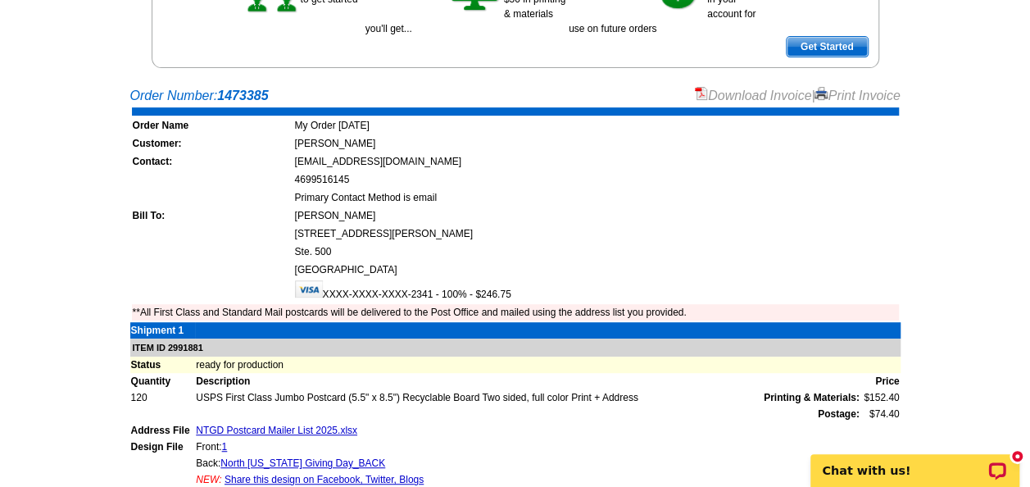
scroll to position [246, 0]
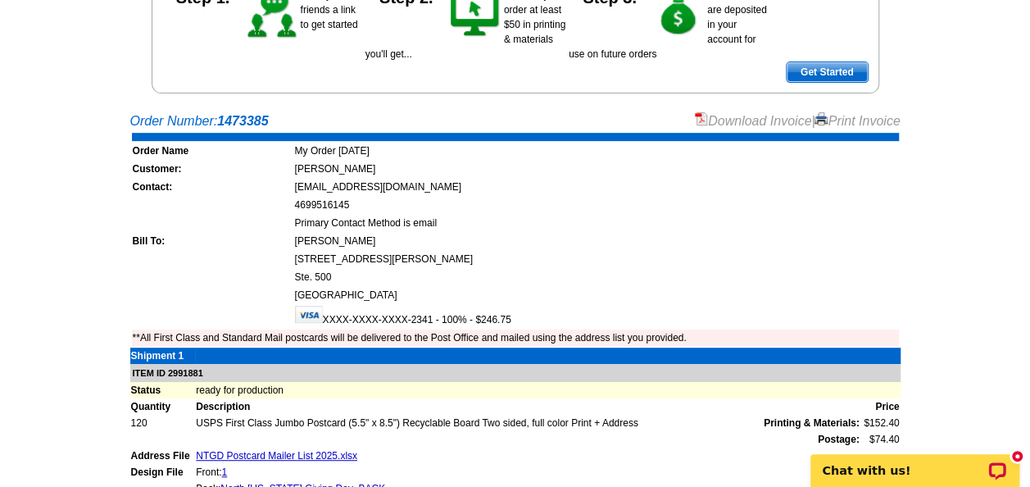
click at [774, 118] on link "Download Invoice" at bounding box center [753, 121] width 116 height 14
